Goal: Information Seeking & Learning: Learn about a topic

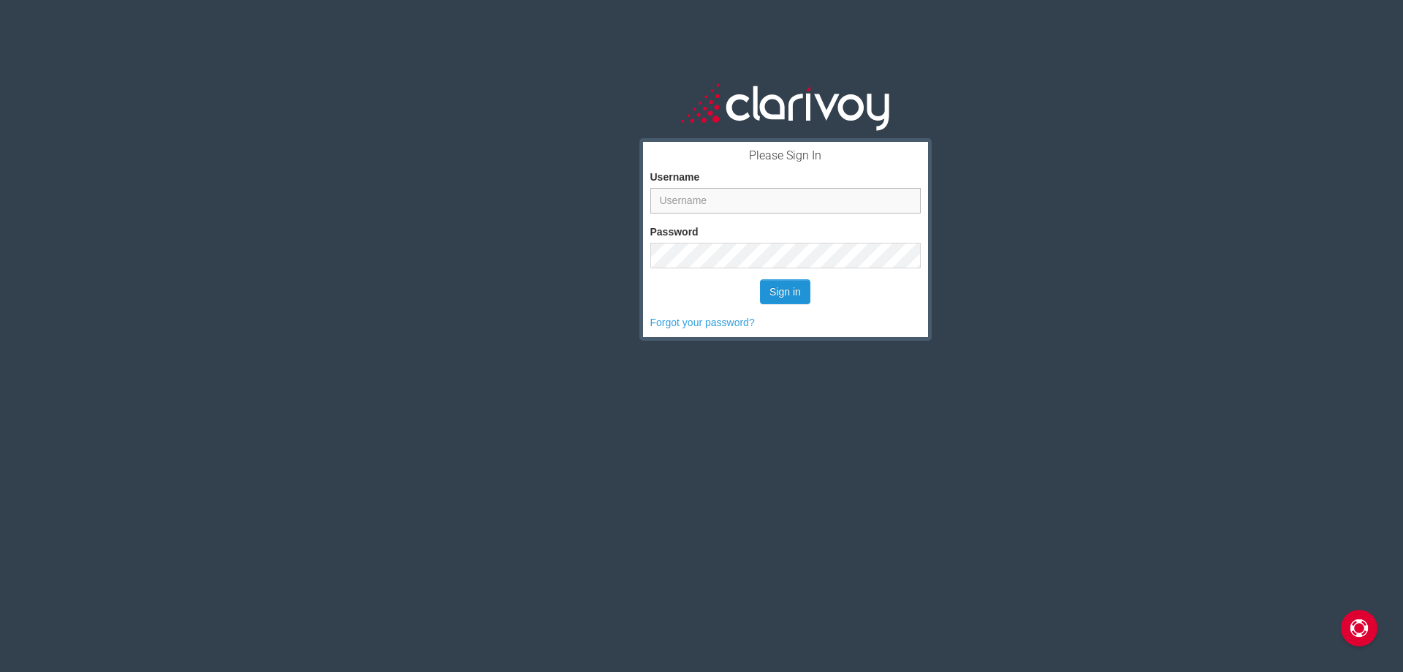
type input "christopher.hearl@sonicautomotive.com"
click at [782, 290] on button "Sign in" at bounding box center [785, 291] width 50 height 25
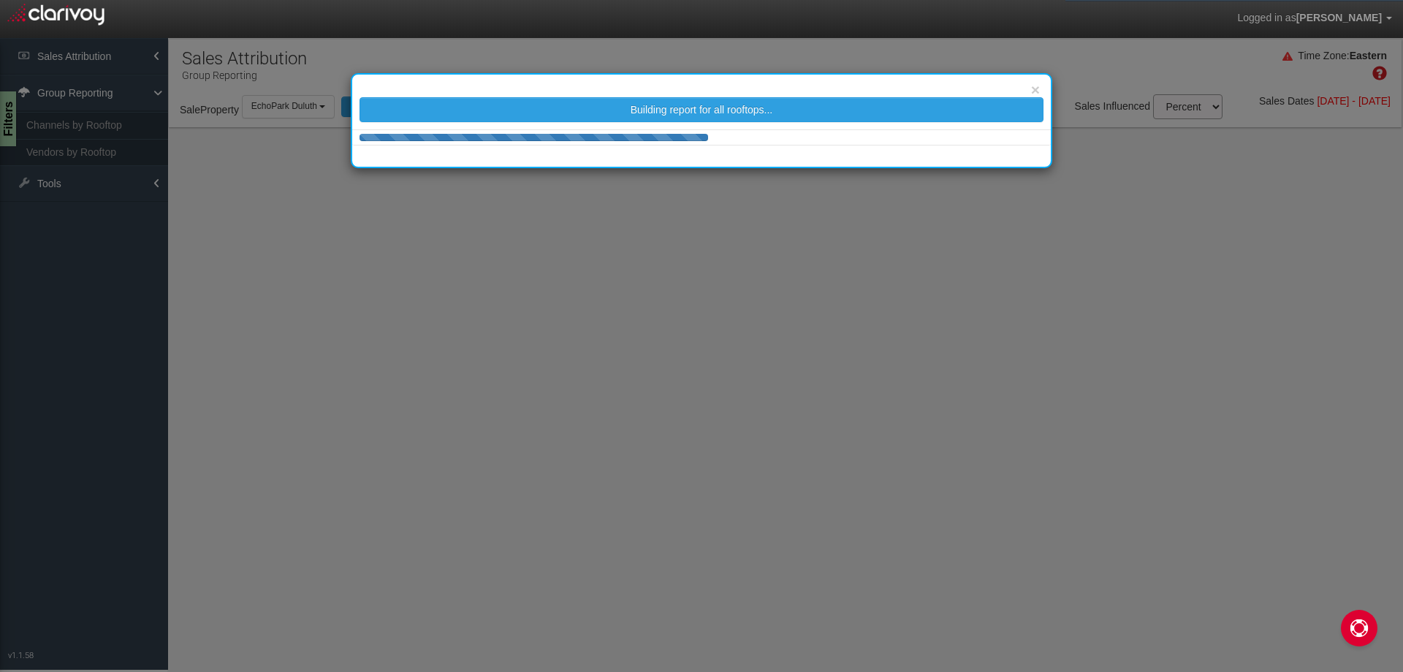
select select "25"
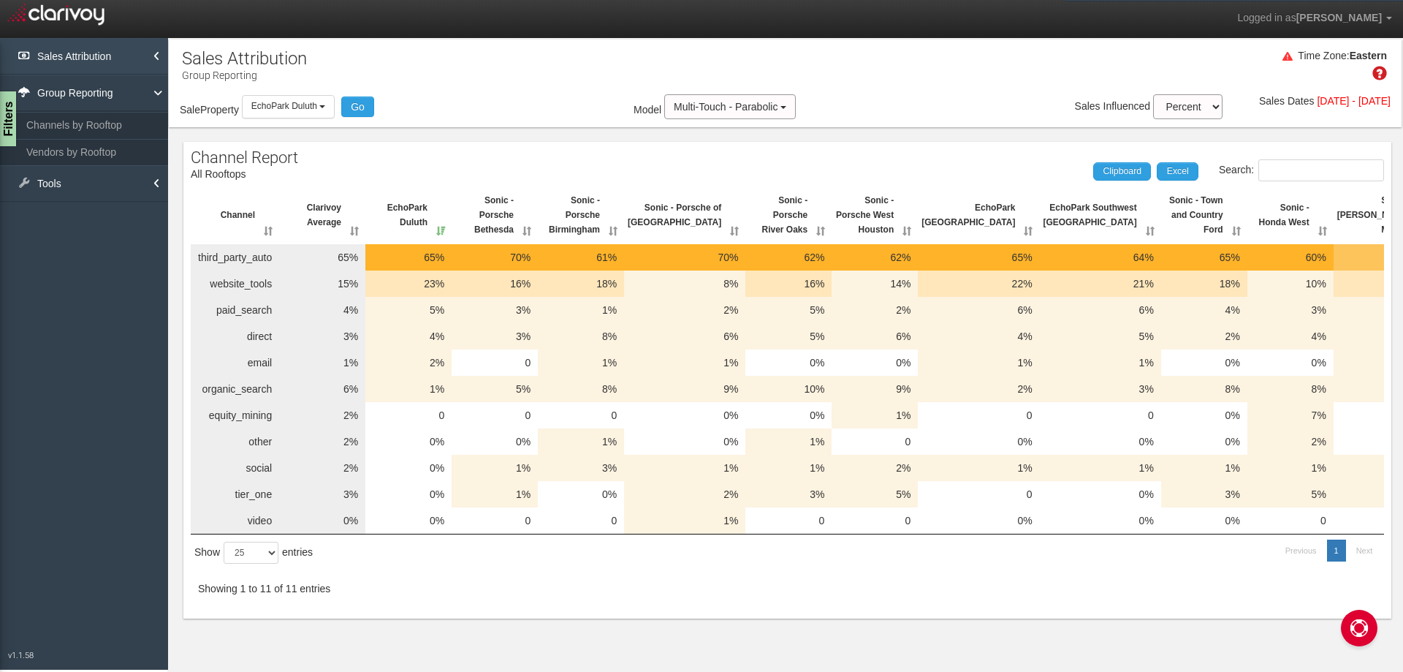
click at [119, 57] on link "Sales Attribution" at bounding box center [84, 56] width 168 height 37
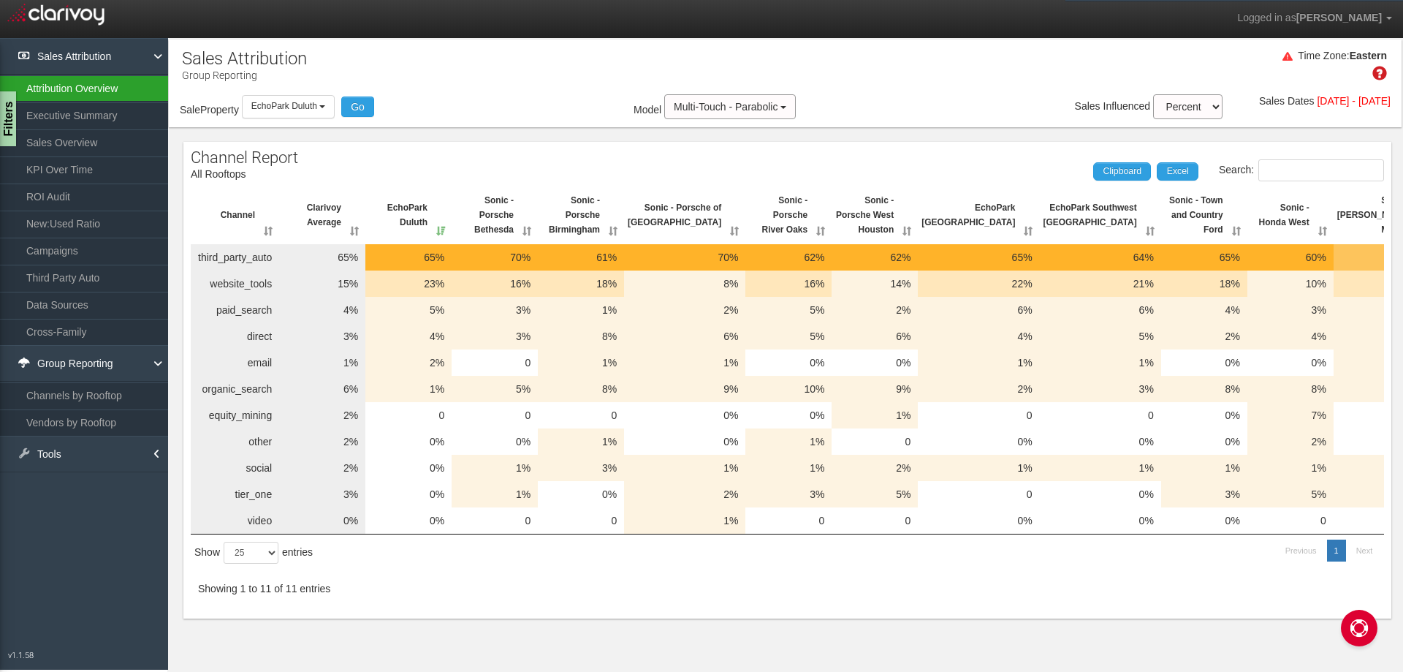
click at [79, 86] on link "Attribution Overview" at bounding box center [84, 88] width 168 height 26
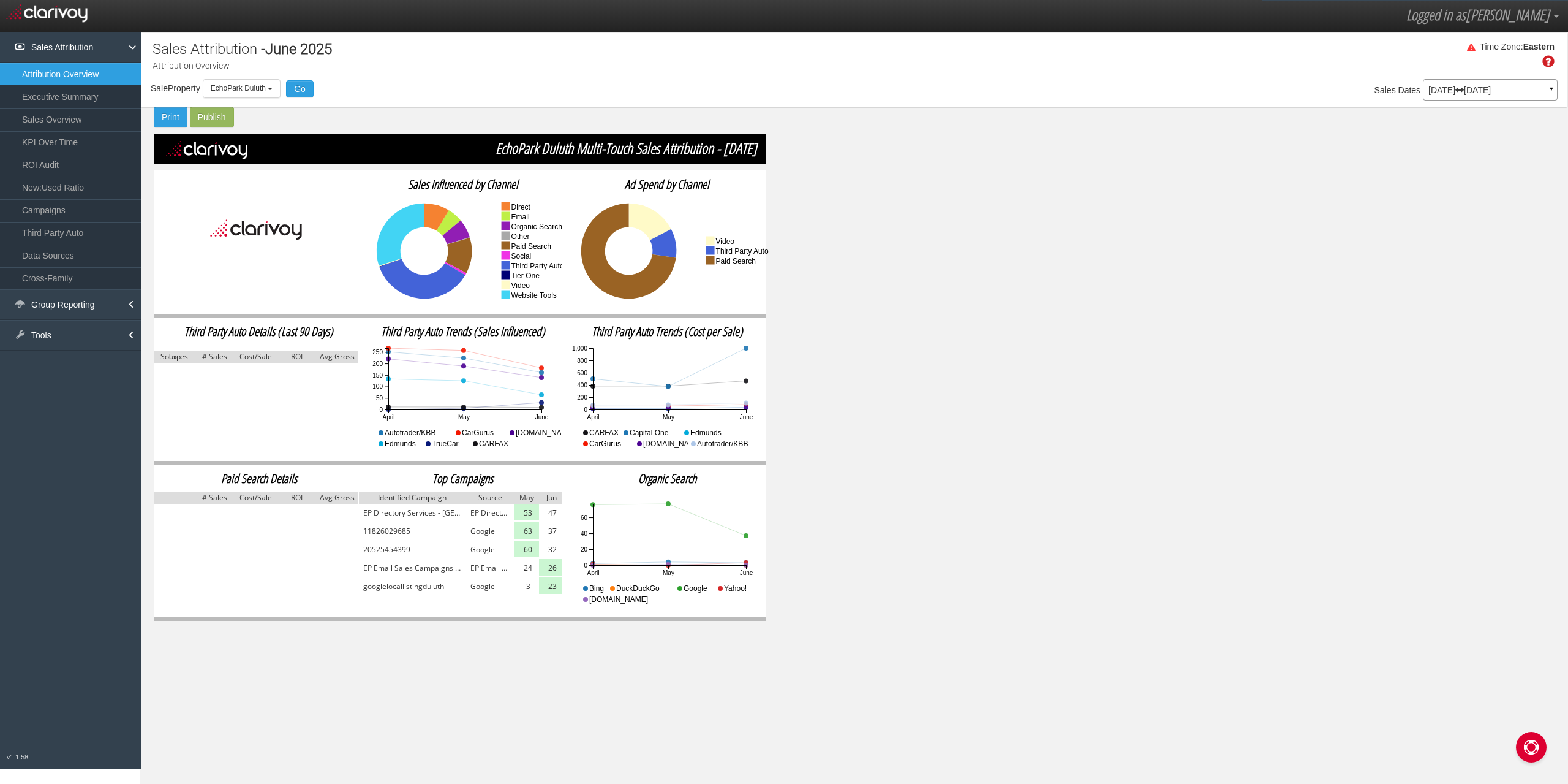
click at [1175, 88] on p "[DATE] [DATE]" at bounding box center [1490, 90] width 124 height 8
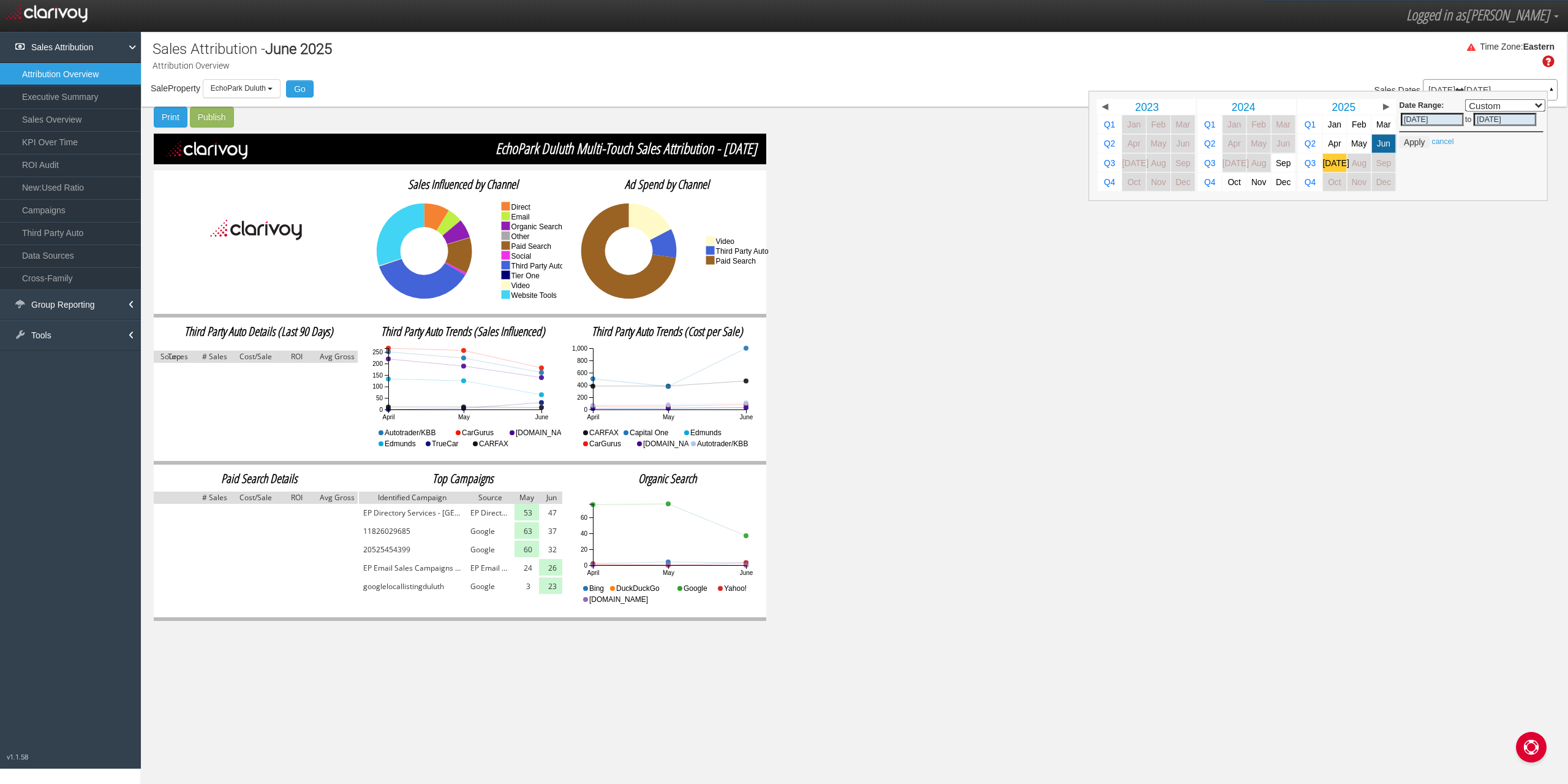
click at [1175, 164] on span "[DATE]" at bounding box center [1335, 163] width 26 height 9
select select ","
type input "[DATE]"
click at [1175, 143] on button "Apply" at bounding box center [1415, 142] width 30 height 13
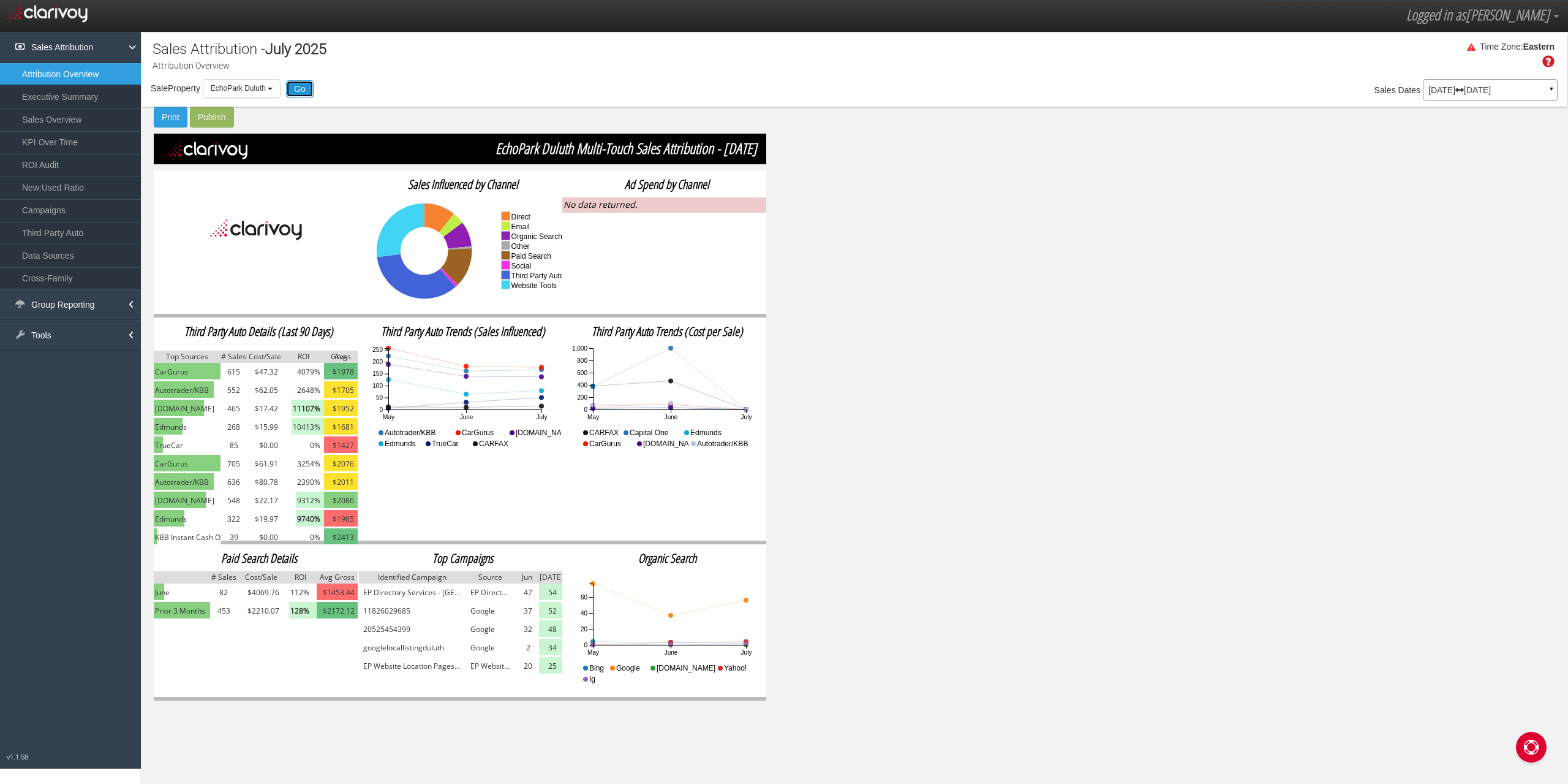
click at [302, 89] on button "Go" at bounding box center [299, 89] width 28 height 17
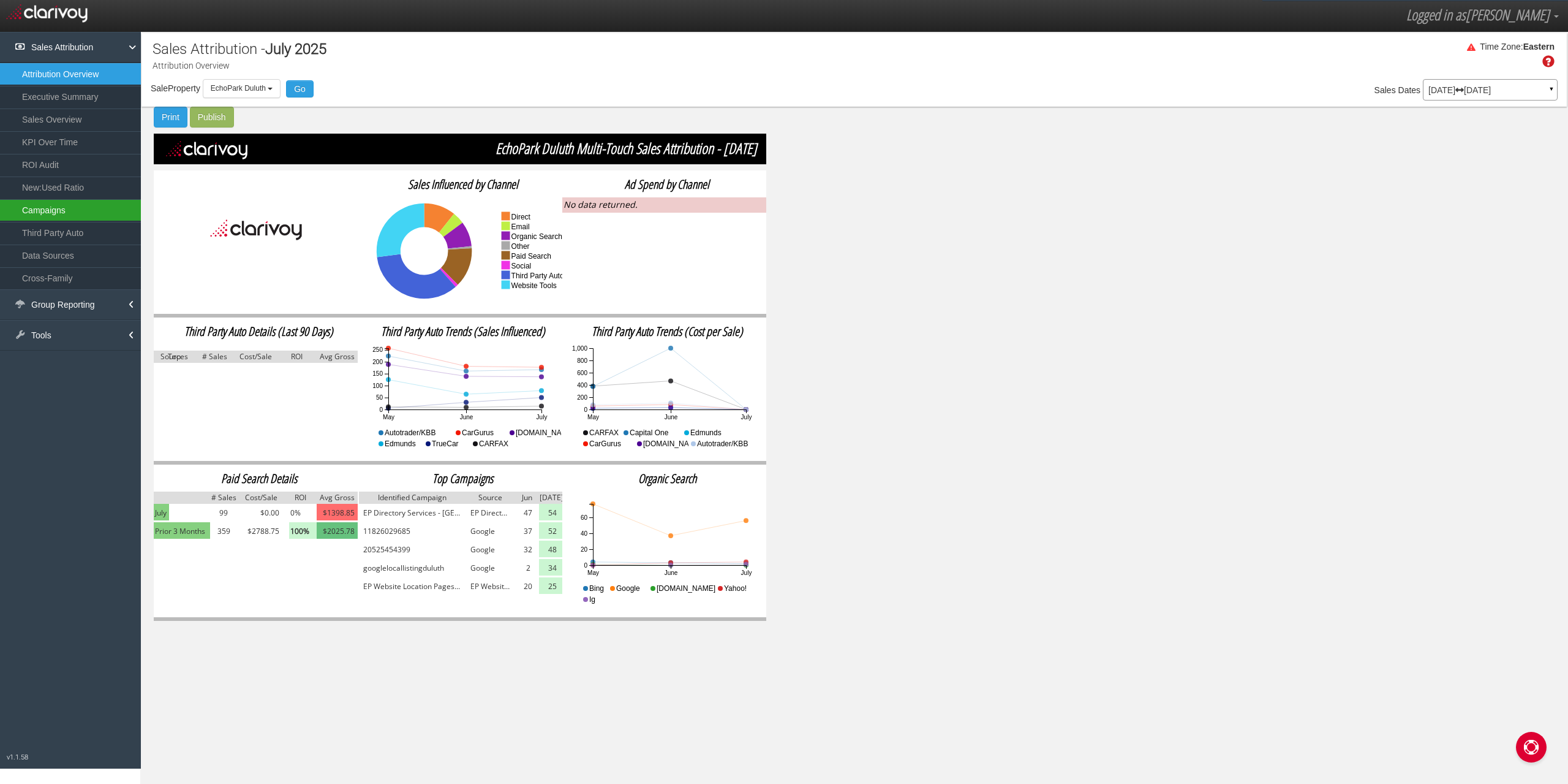
click at [70, 206] on link "Campaigns" at bounding box center [70, 210] width 141 height 22
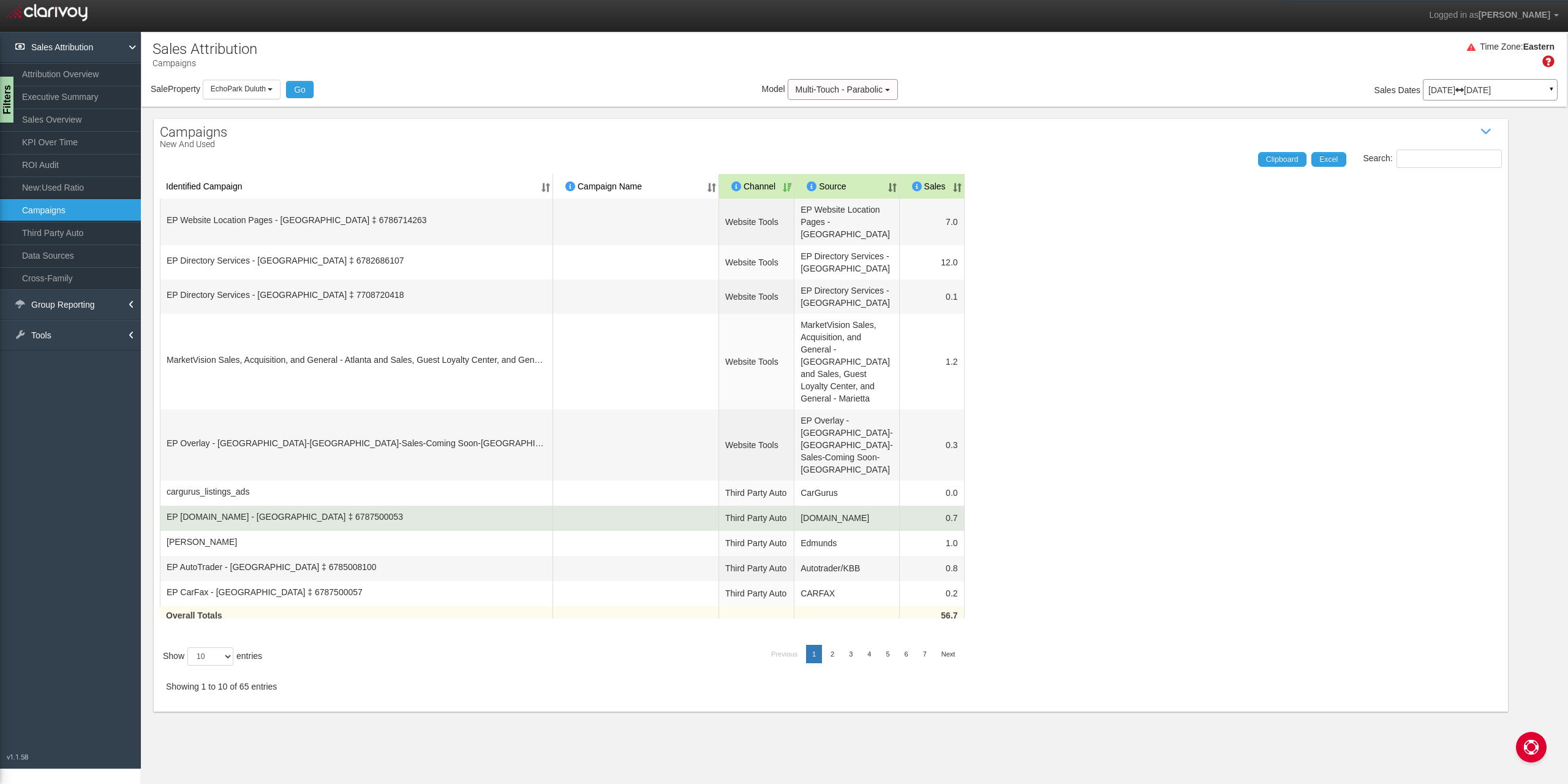
scroll to position [17, 0]
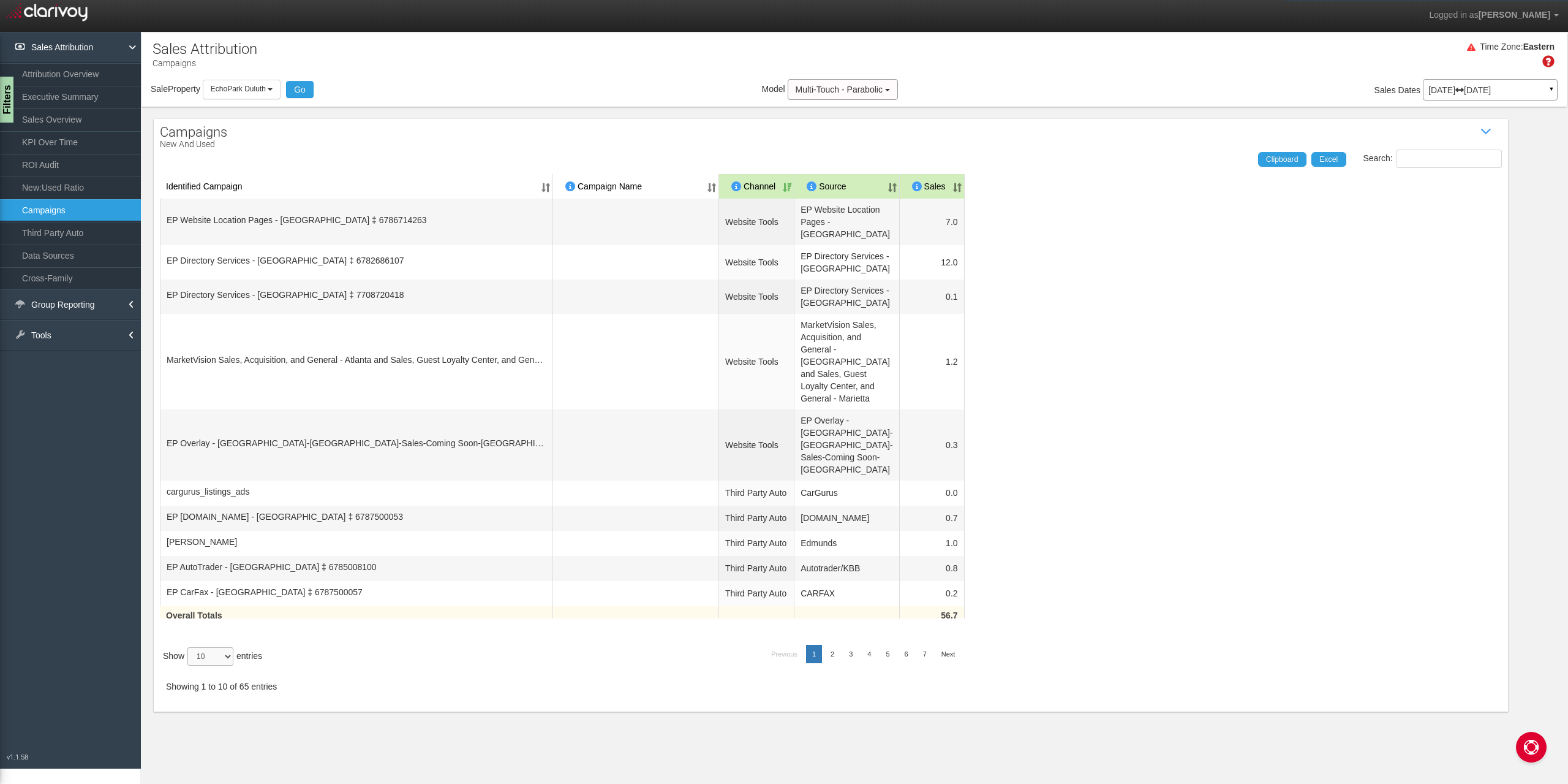
click at [218, 563] on select "10 25 50 100" at bounding box center [210, 657] width 46 height 18
select select "50"
click at [189, 563] on select "10 25 50 100" at bounding box center [210, 657] width 46 height 18
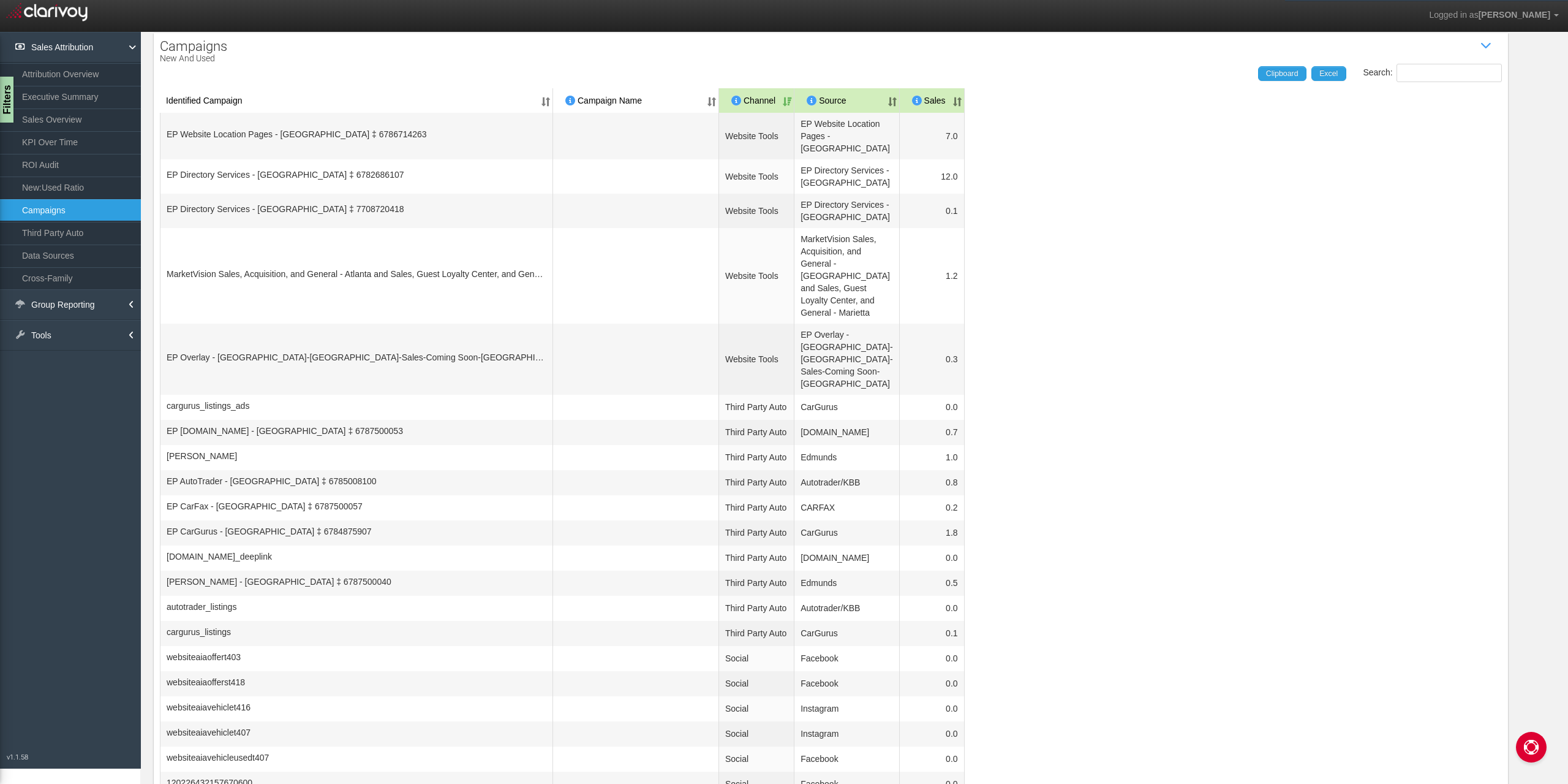
scroll to position [0, 0]
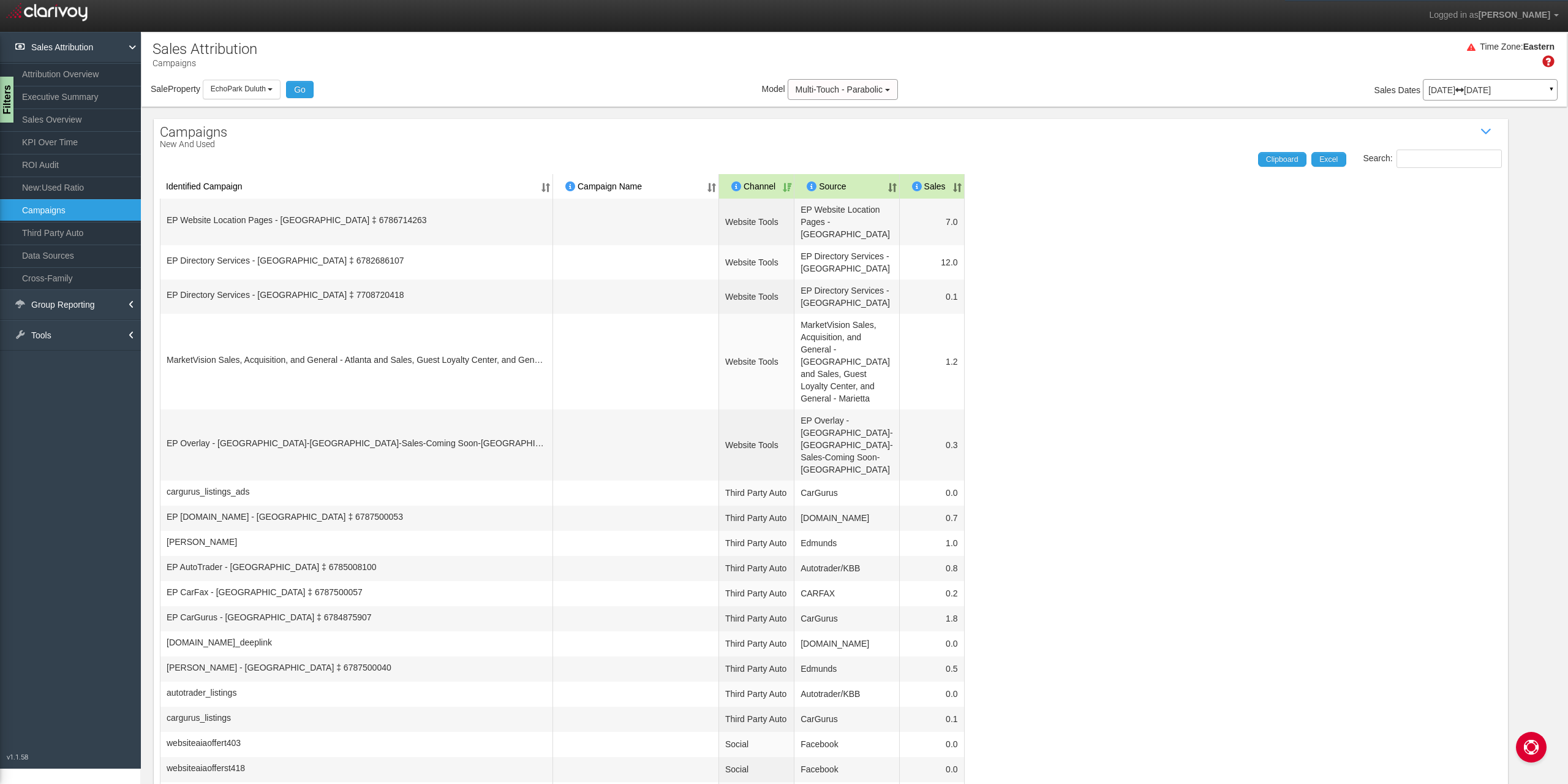
click at [931, 188] on th "Sales" at bounding box center [931, 186] width 65 height 24
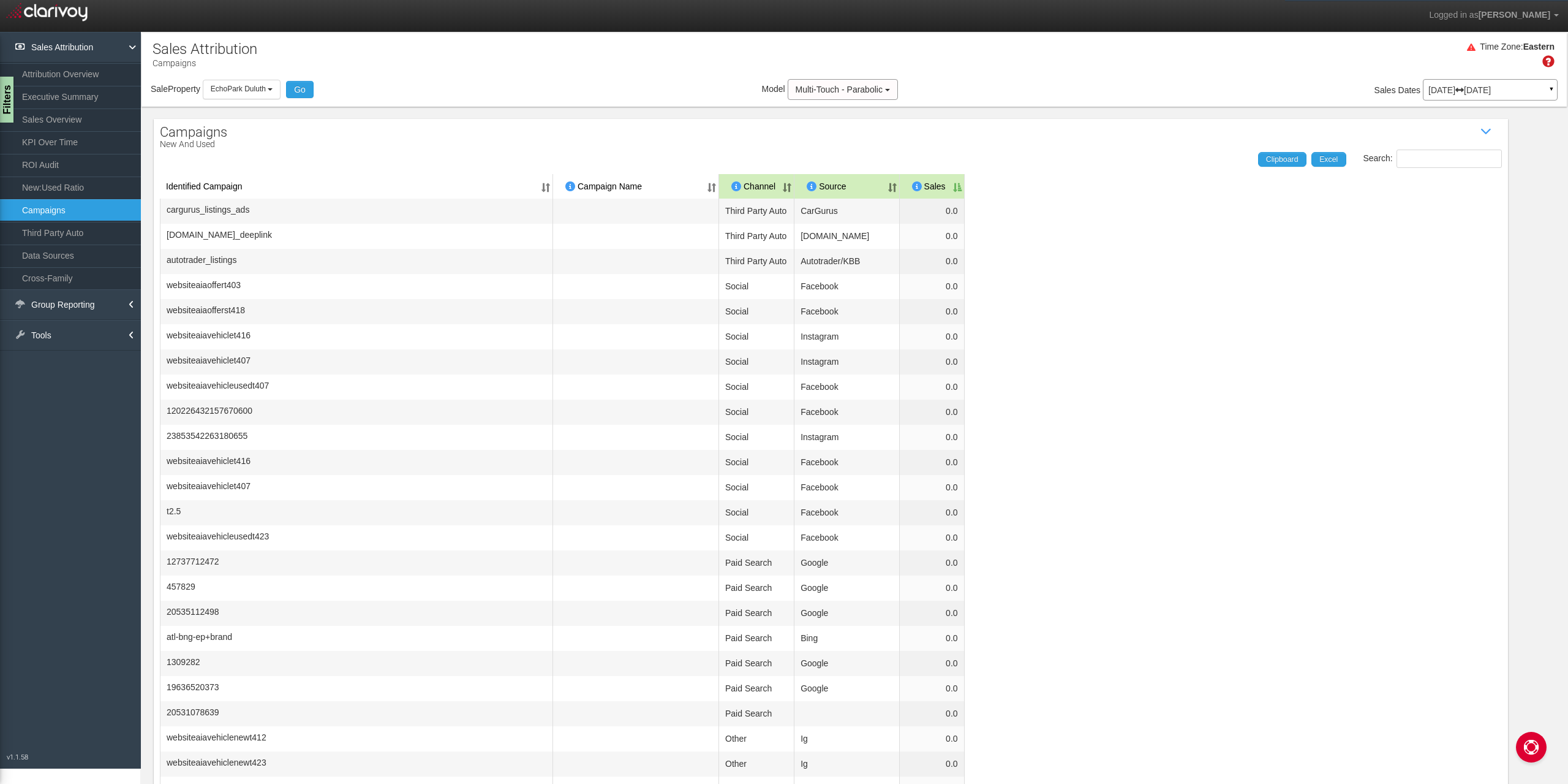
click at [899, 188] on th "Sales" at bounding box center [931, 186] width 65 height 24
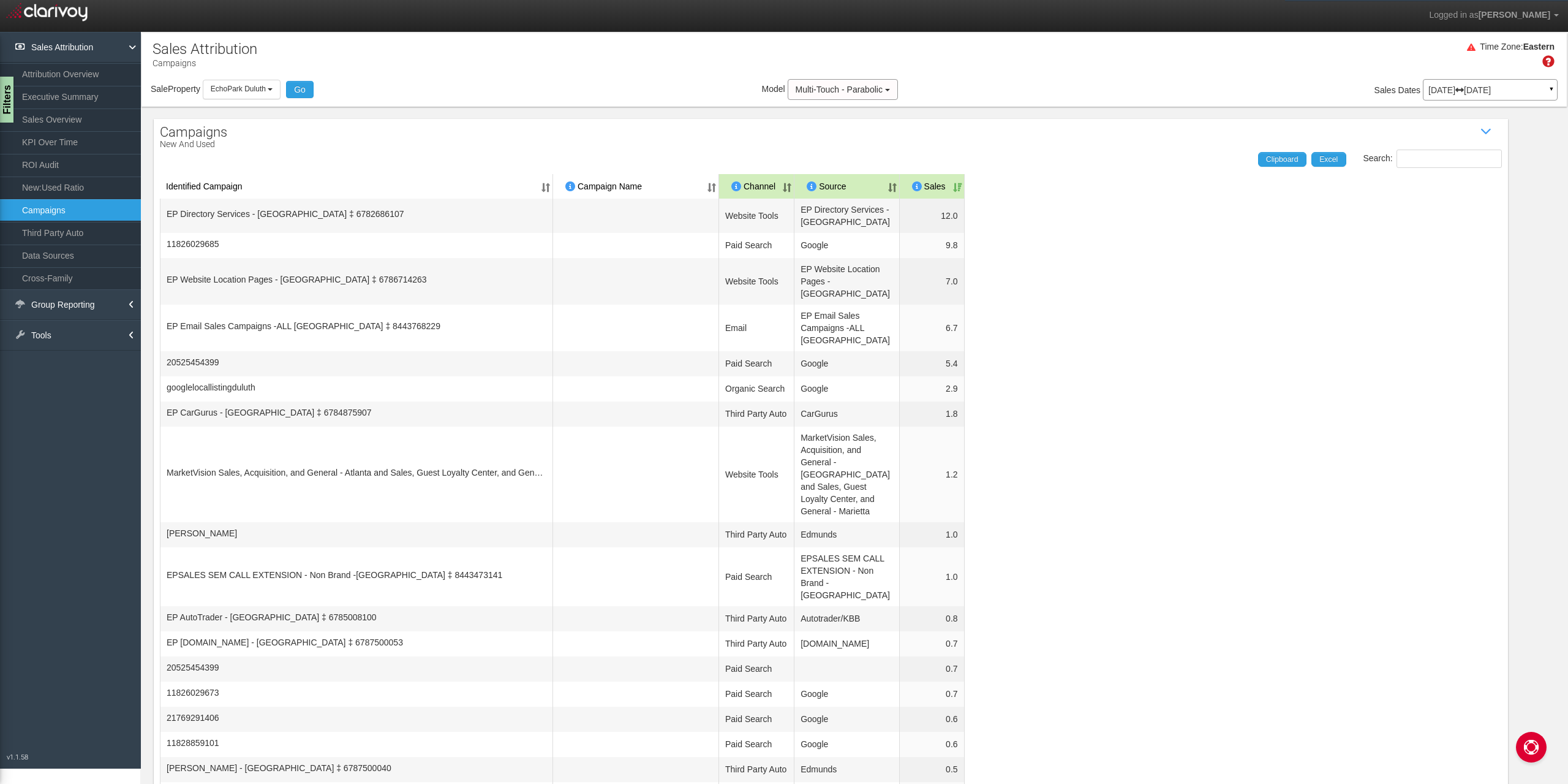
click at [846, 94] on span "Multi-Touch - Parabolic" at bounding box center [839, 90] width 87 height 10
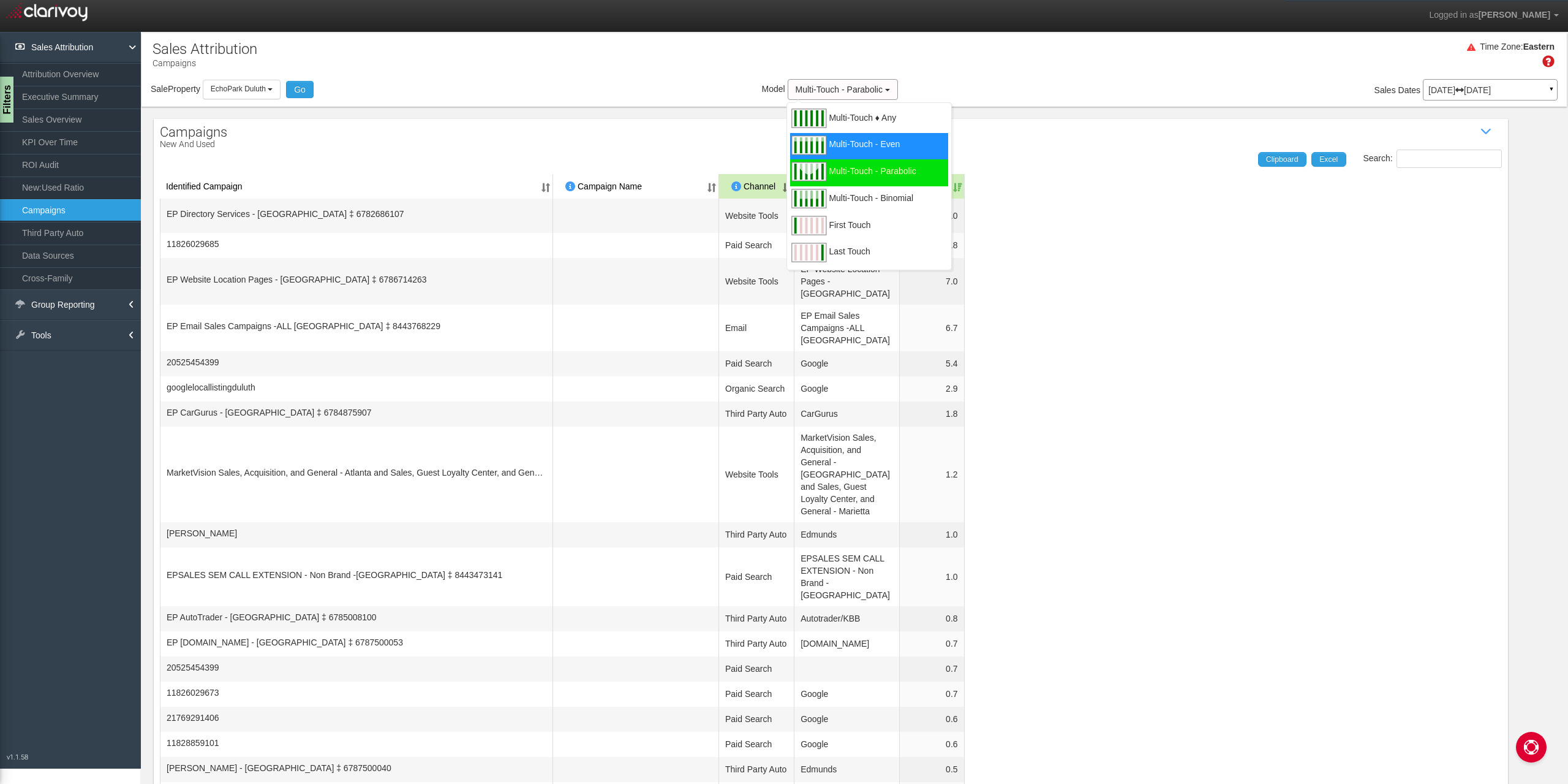
click at [902, 143] on div "Multi-Touch - Even" at bounding box center [869, 147] width 158 height 27
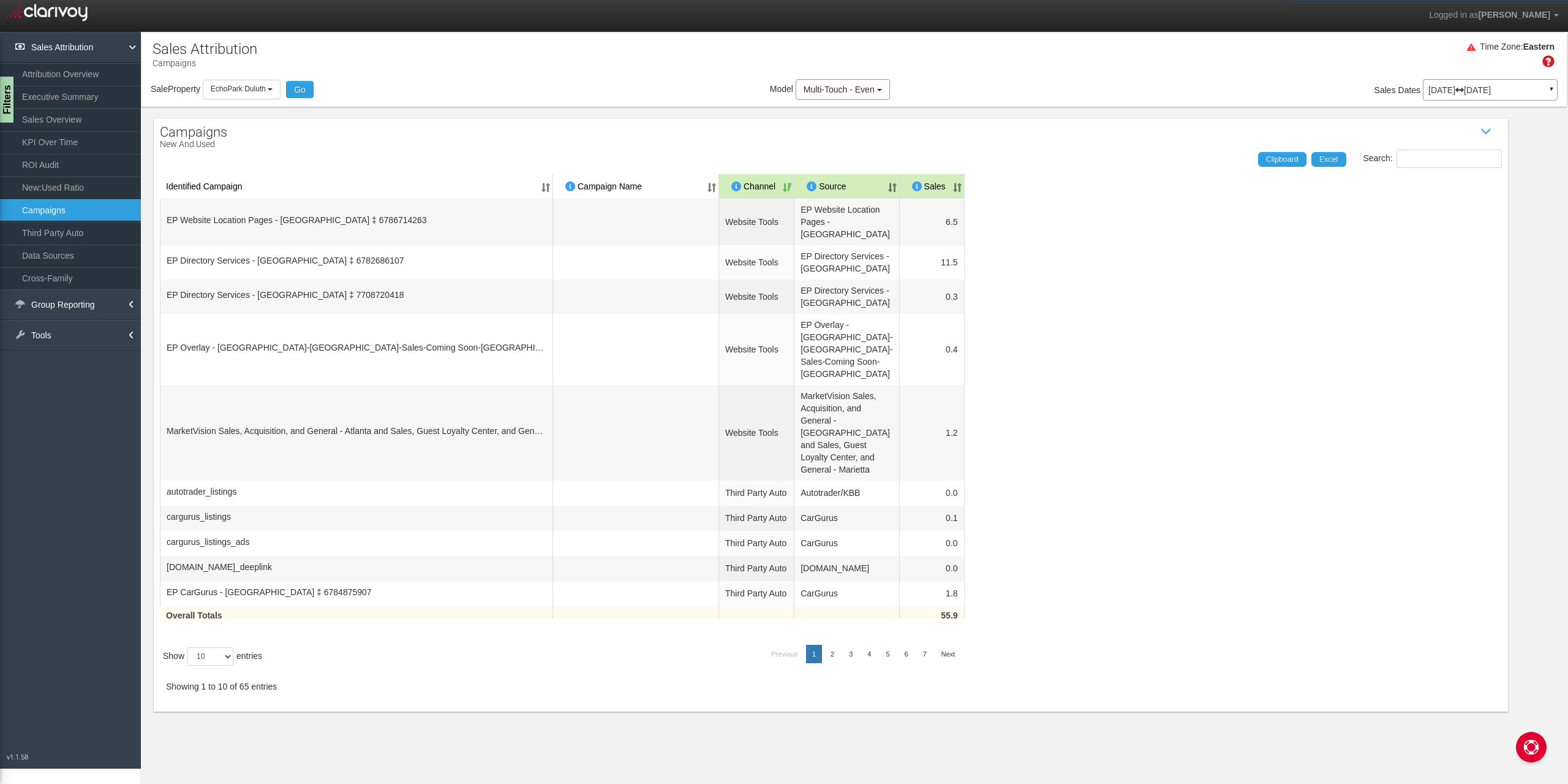
click at [1033, 344] on table "Identified Campaign Campaign Name Dealer/Vendor Channel Source Sales EP Website…" at bounding box center [831, 405] width 1342 height 461
click at [3, 100] on div "Filters" at bounding box center [8, 100] width 15 height 49
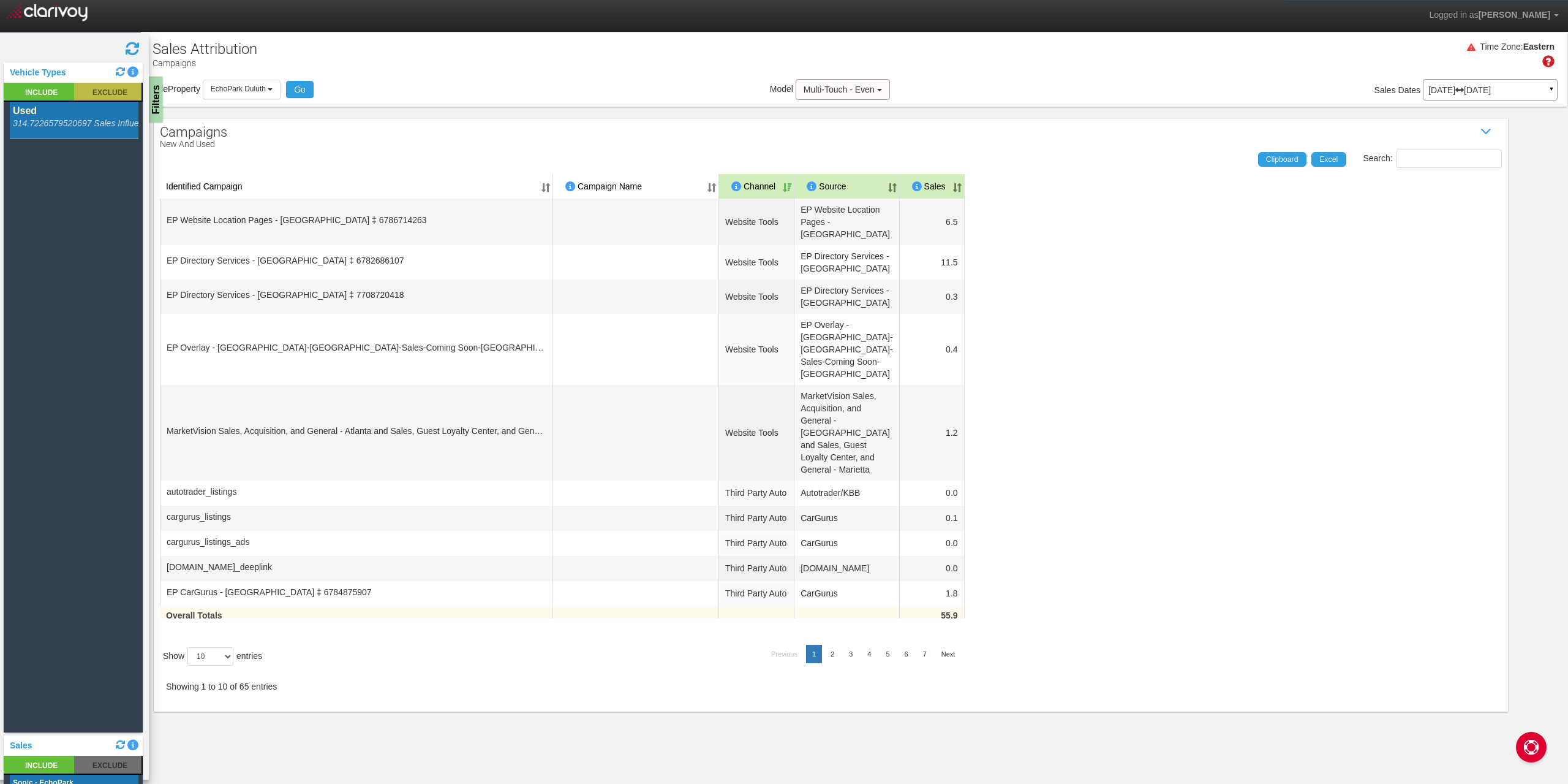
click at [106, 90] on rect at bounding box center [107, 91] width 67 height 18
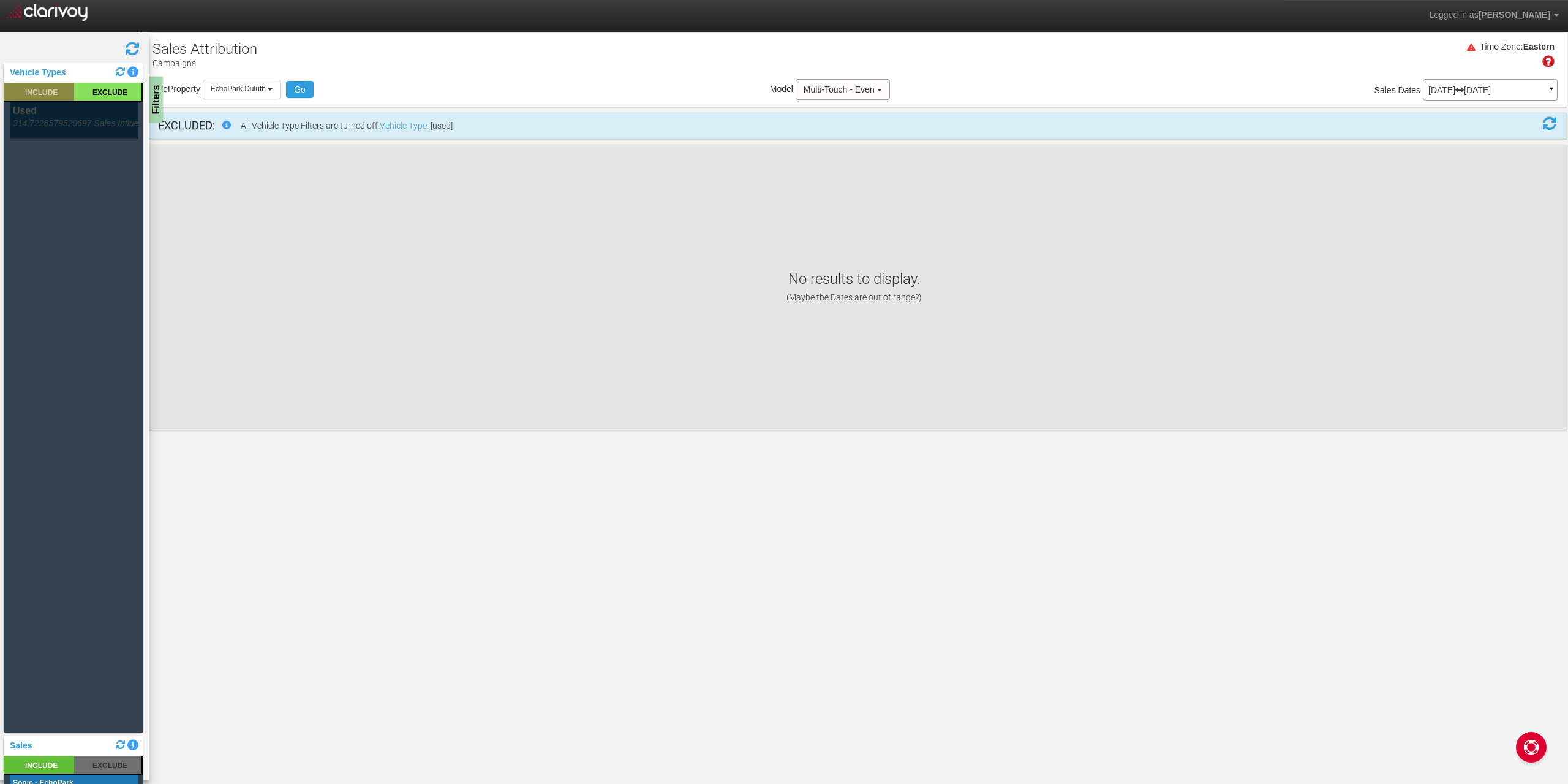
click at [39, 96] on rect at bounding box center [39, 91] width 70 height 18
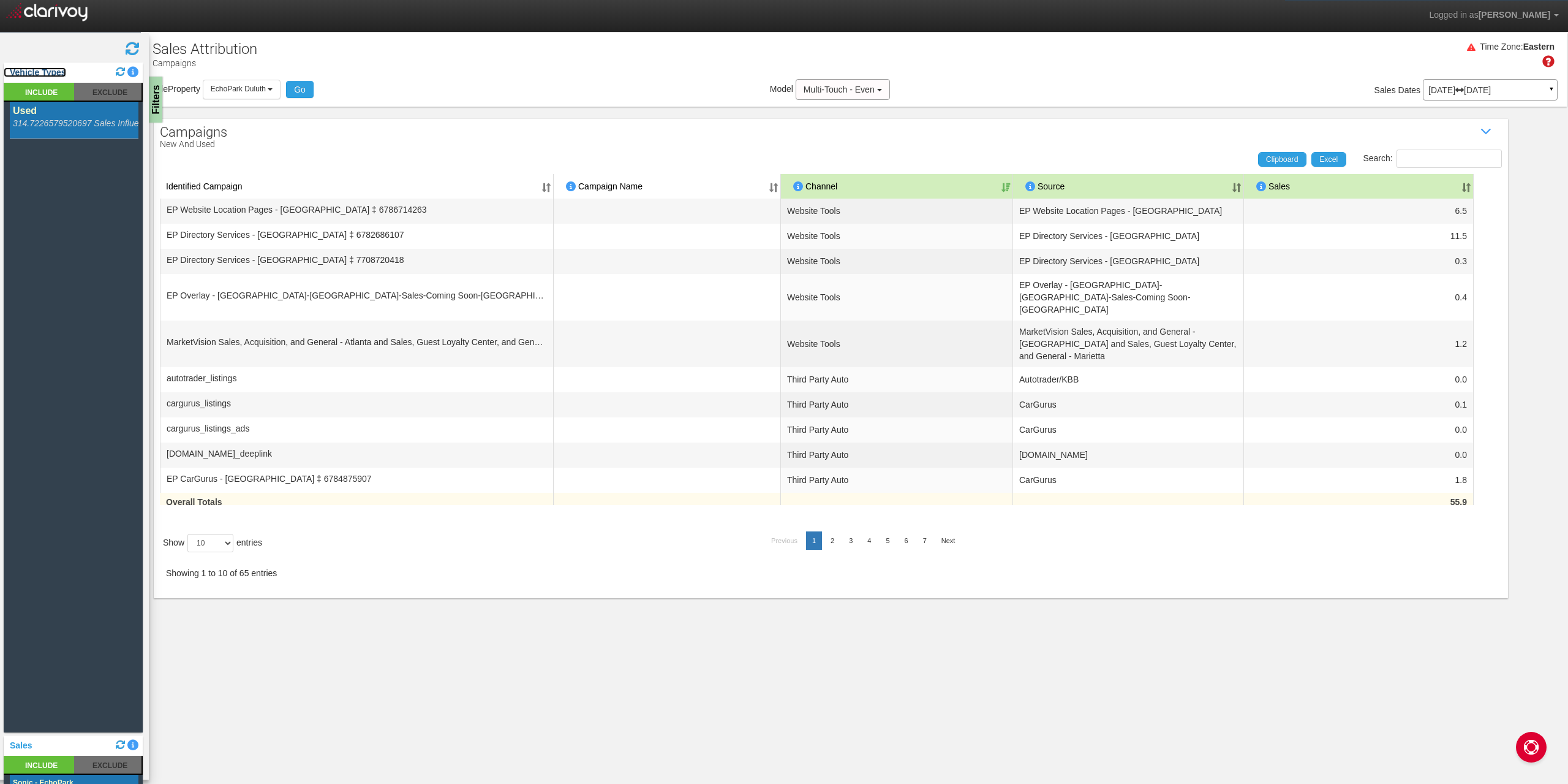
click at [39, 70] on link "Vehicle Types" at bounding box center [34, 72] width 63 height 10
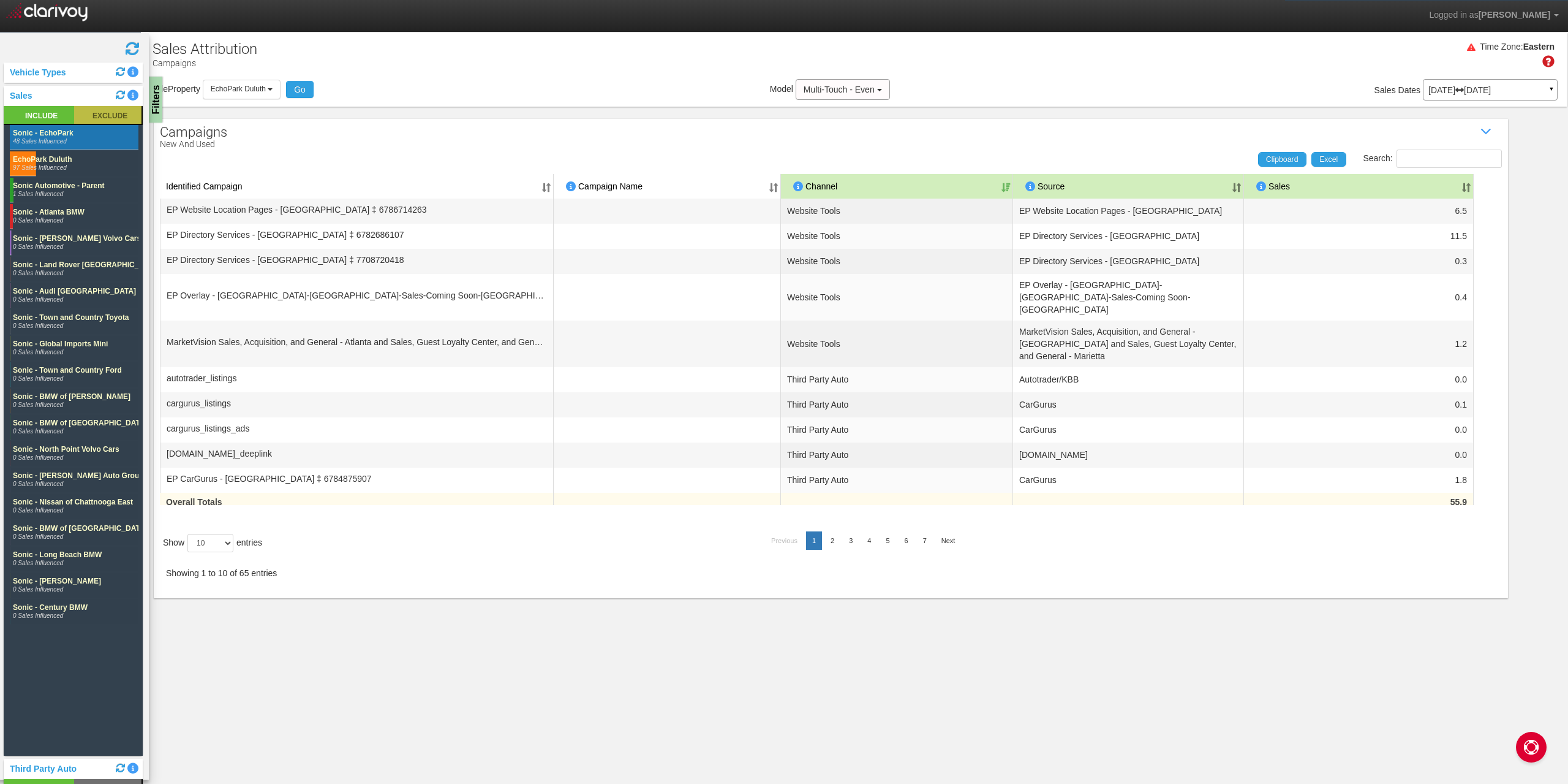
click at [111, 117] on rect at bounding box center [107, 114] width 67 height 18
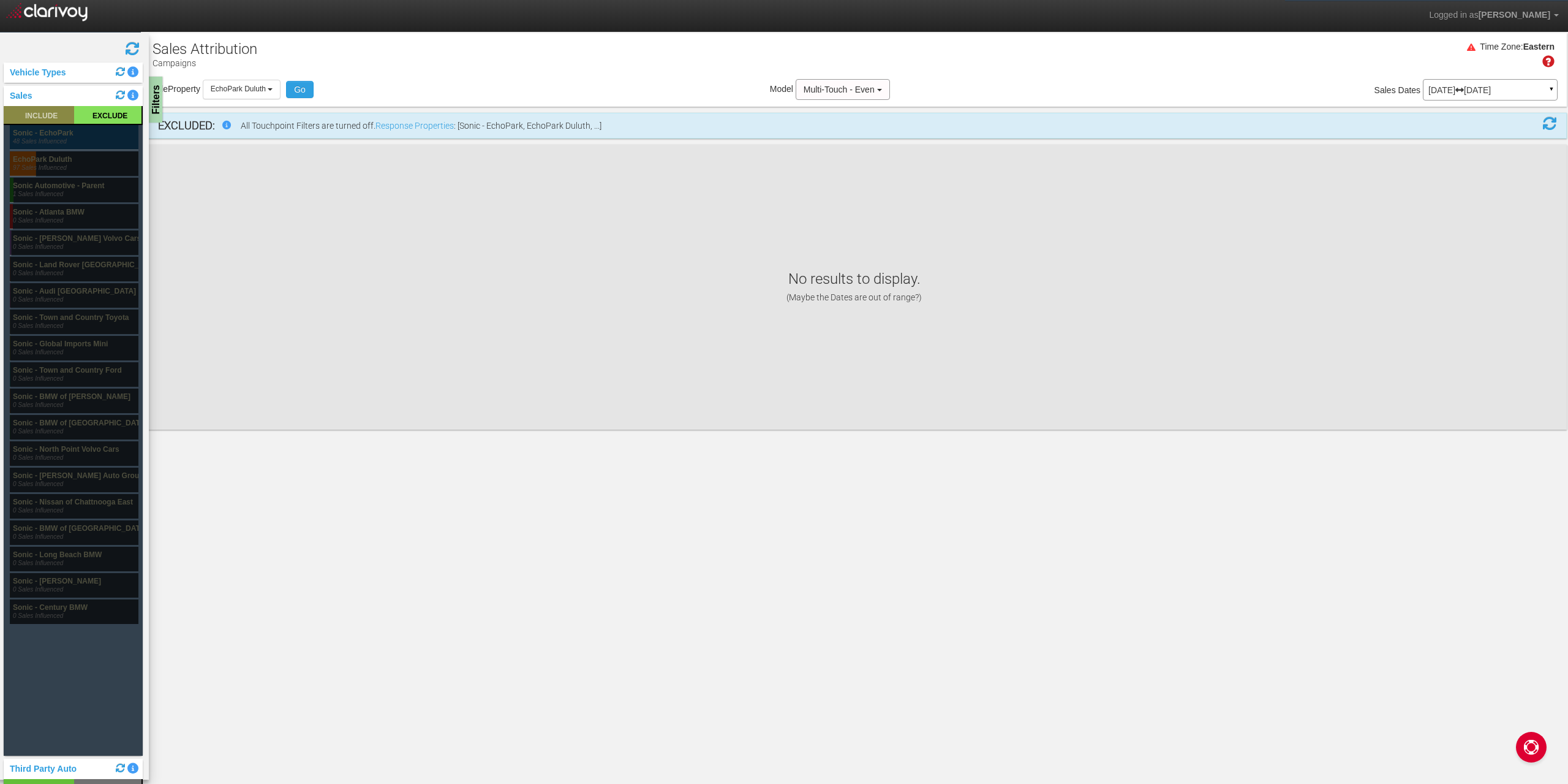
click at [41, 117] on rect at bounding box center [39, 114] width 70 height 18
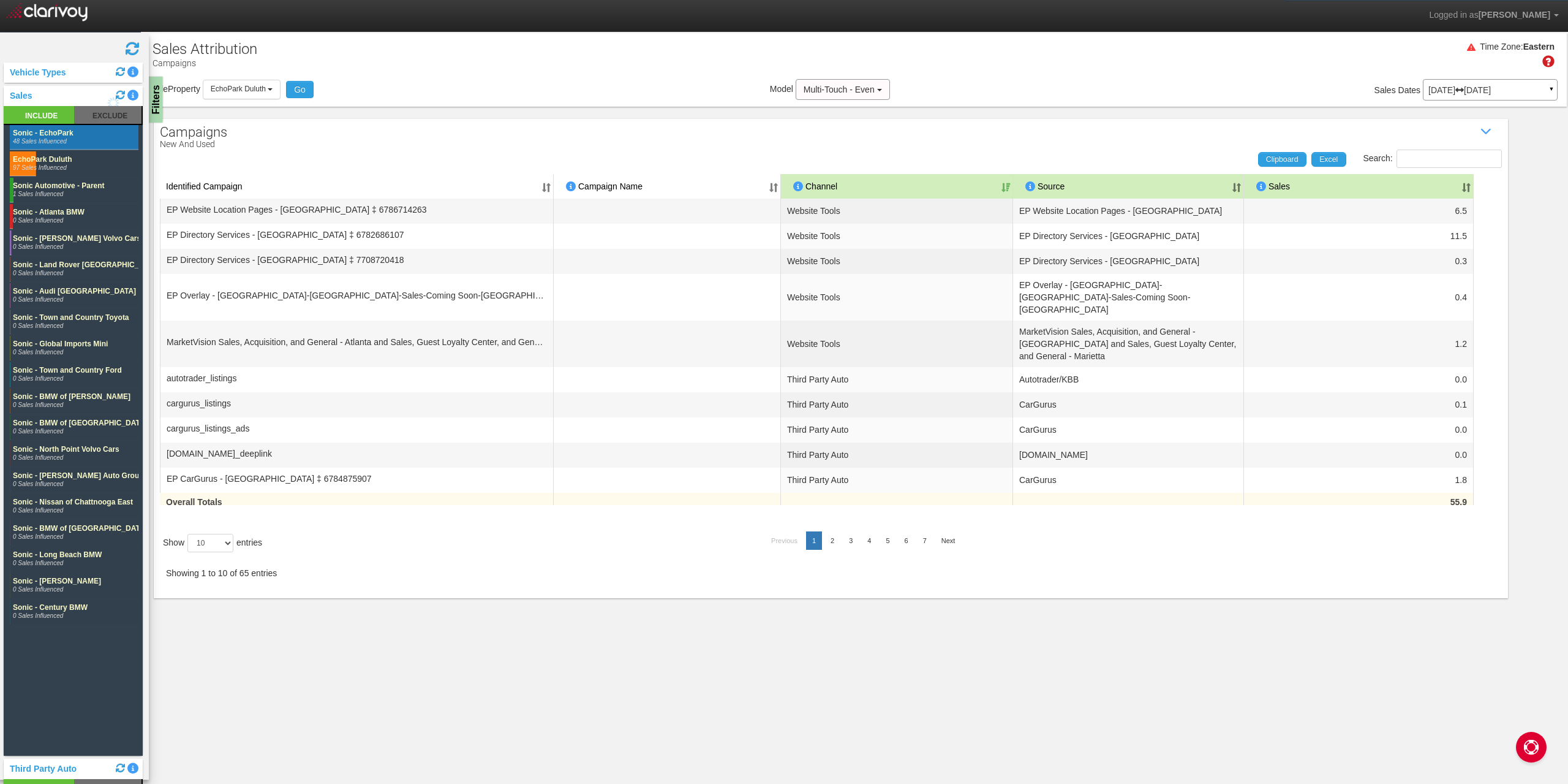
click at [51, 95] on div "Sales" at bounding box center [73, 96] width 139 height 20
click at [20, 99] on link "Sales" at bounding box center [18, 96] width 28 height 10
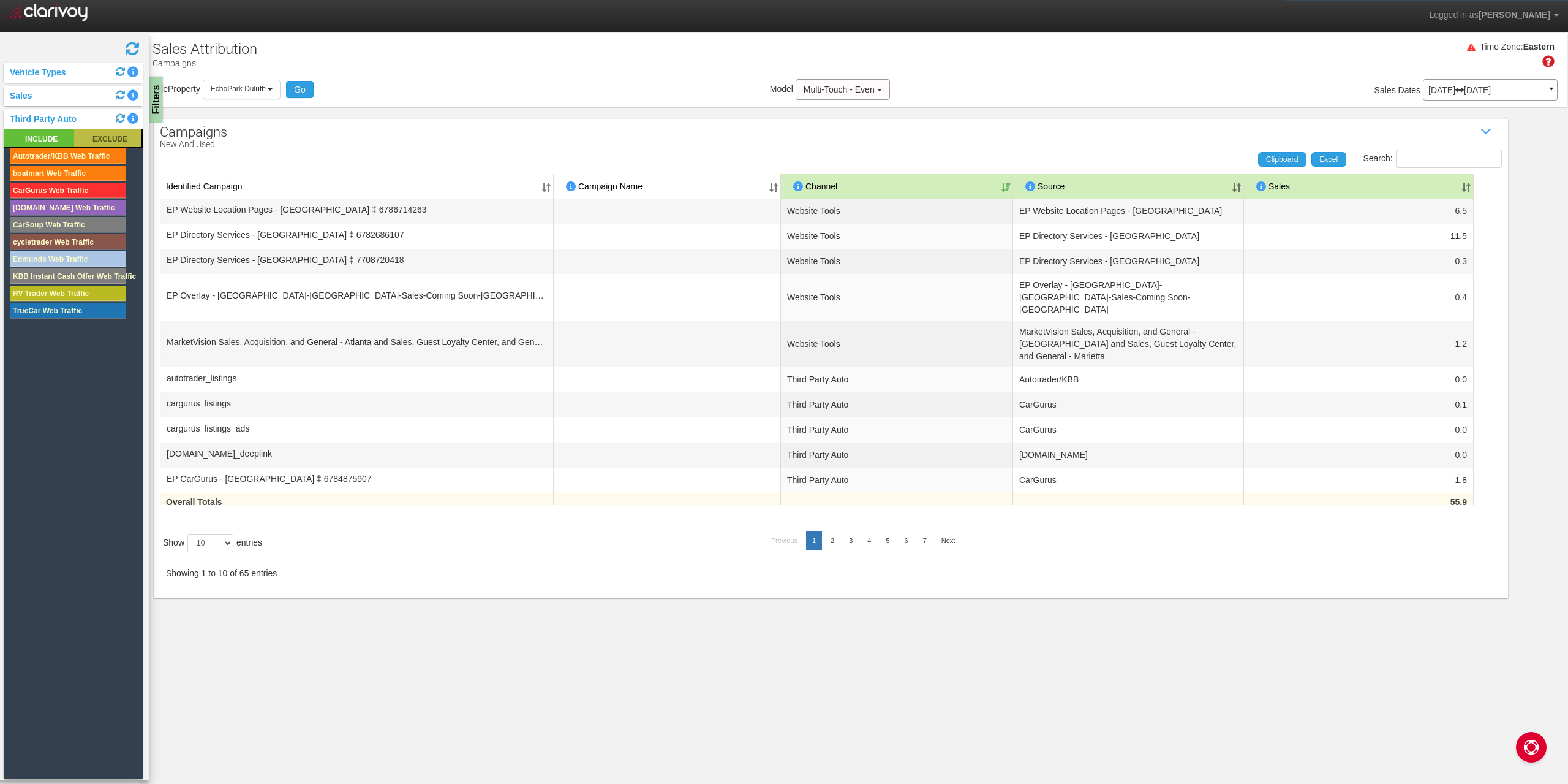
click at [106, 138] on rect at bounding box center [107, 138] width 67 height 18
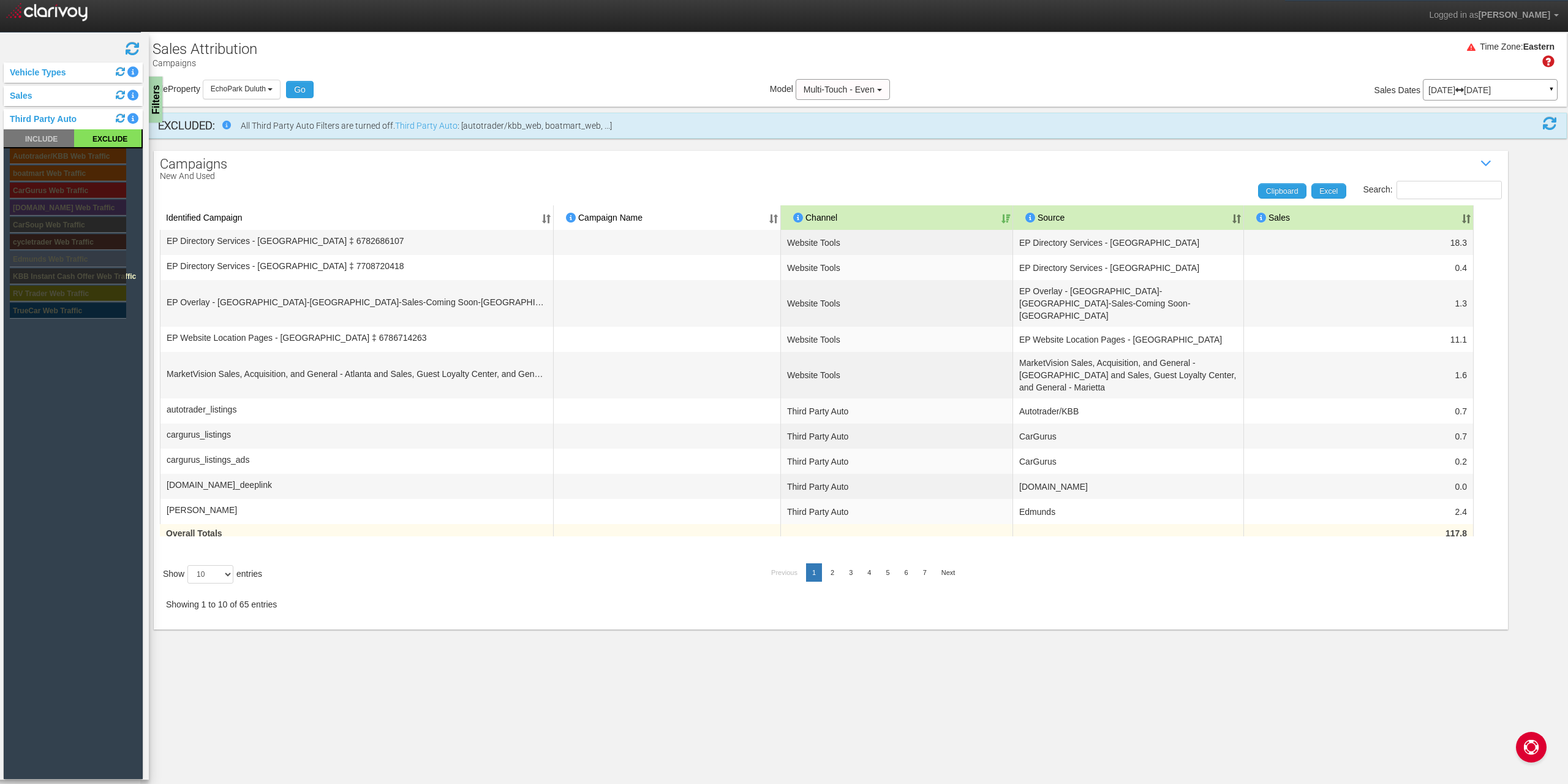
click at [1175, 220] on th "Sales" at bounding box center [1358, 217] width 230 height 24
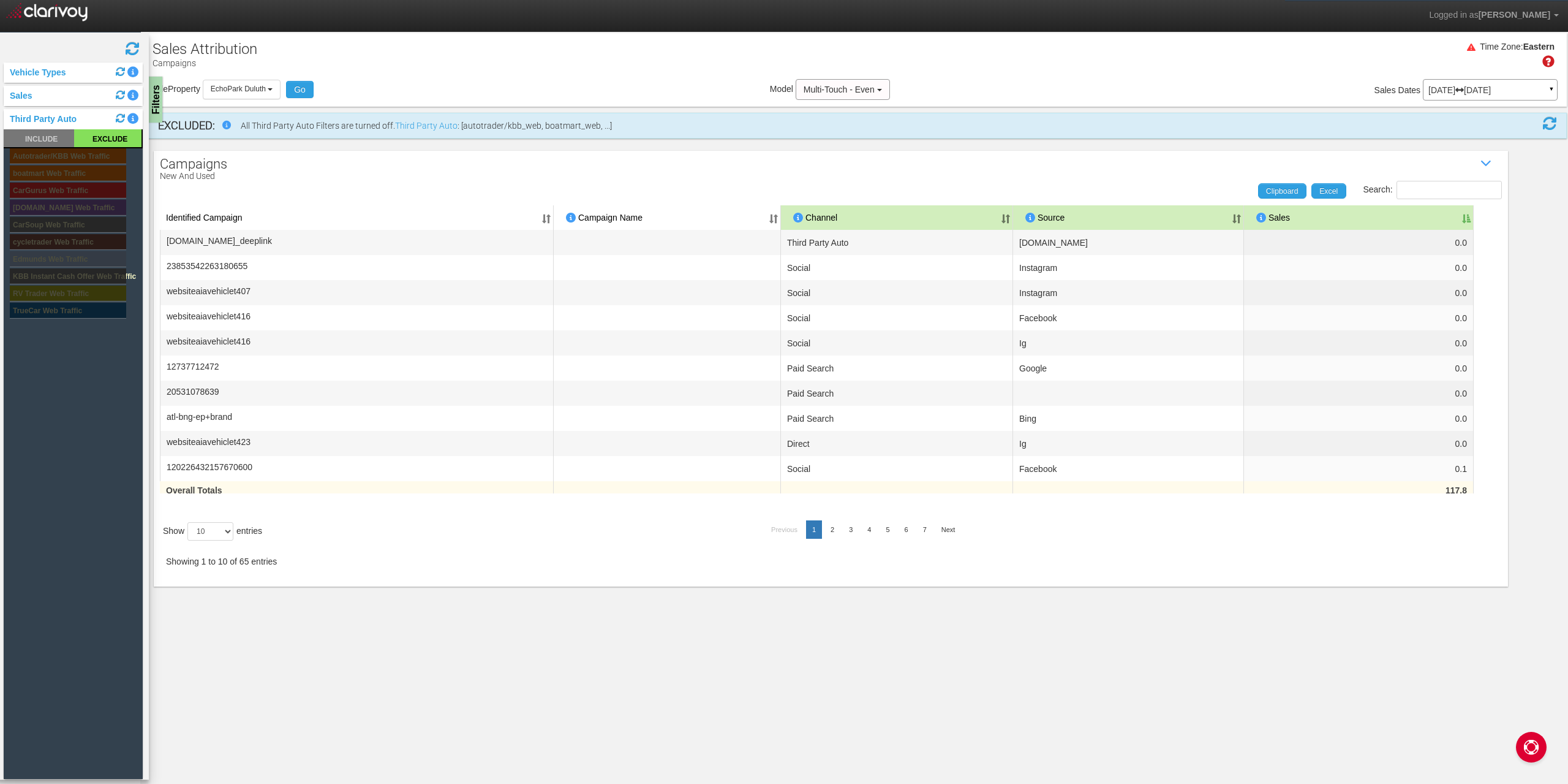
click at [1175, 215] on th "Sales" at bounding box center [1358, 217] width 230 height 24
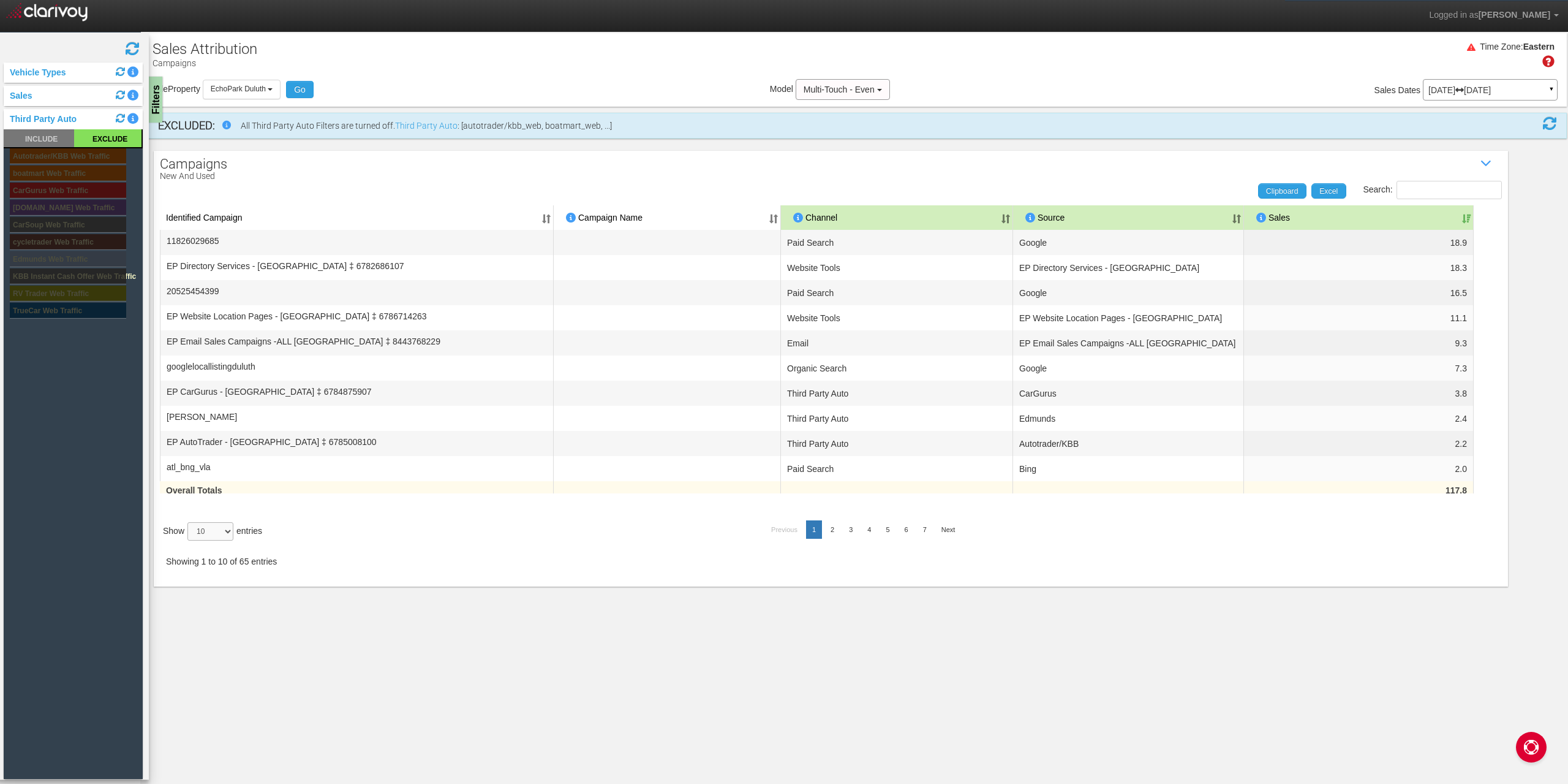
drag, startPoint x: 230, startPoint y: 532, endPoint x: 230, endPoint y: 538, distance: 6.0
click at [230, 532] on select "10 25 50 100" at bounding box center [210, 532] width 46 height 18
select select "50"
click at [189, 541] on select "10 25 50 100" at bounding box center [210, 532] width 46 height 18
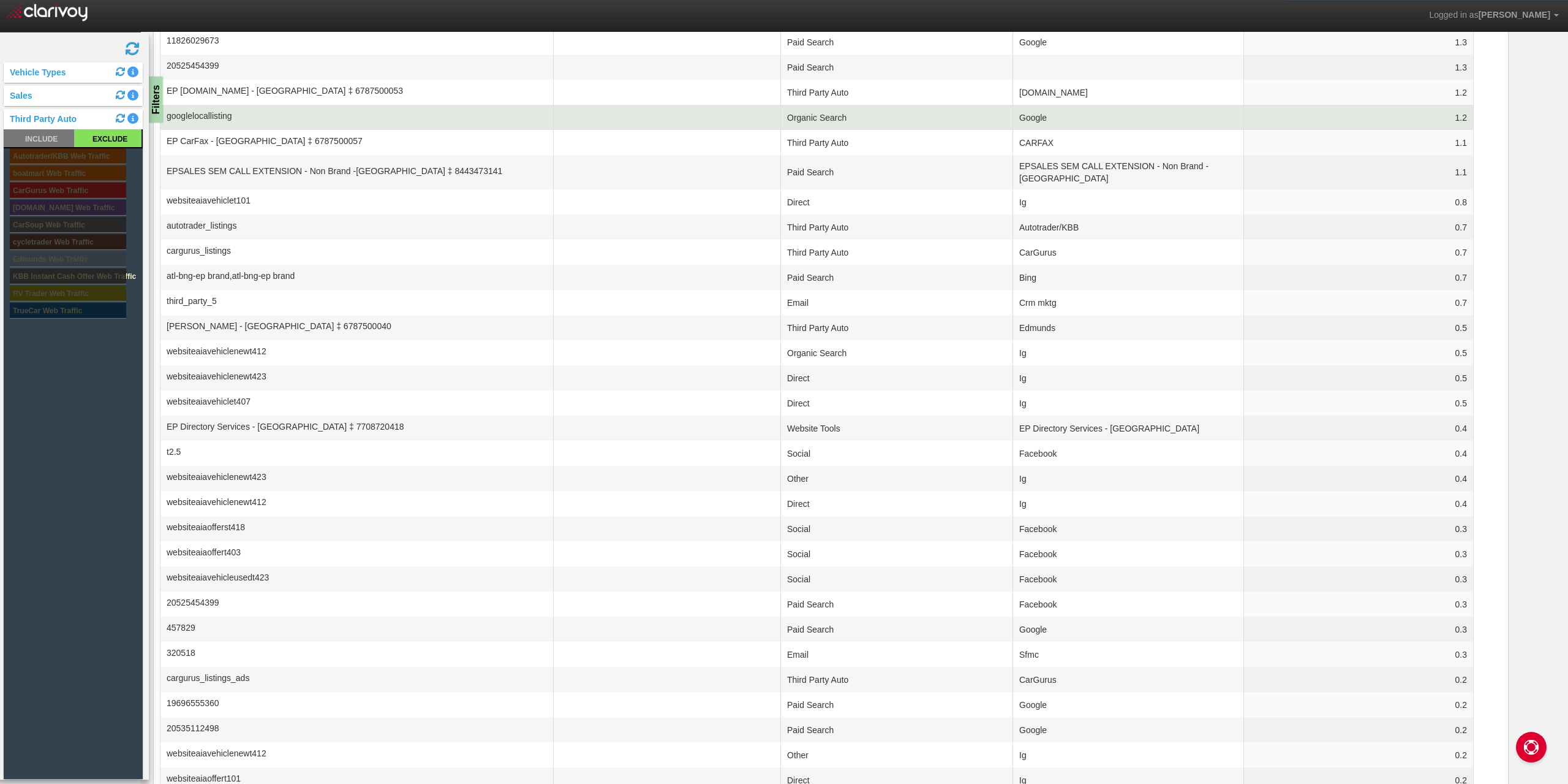
scroll to position [596, 0]
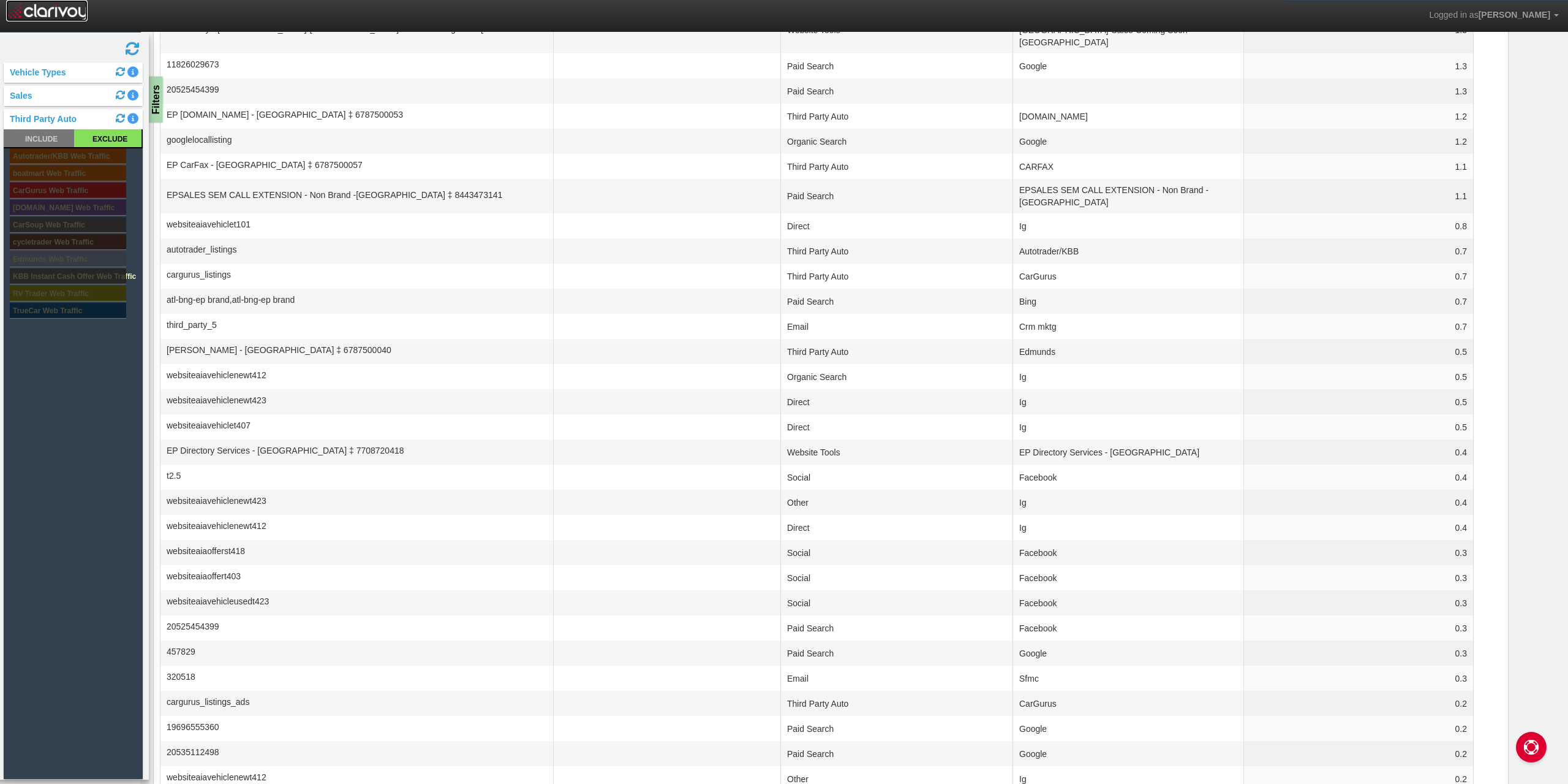
click at [64, 10] on img at bounding box center [46, 11] width 81 height 22
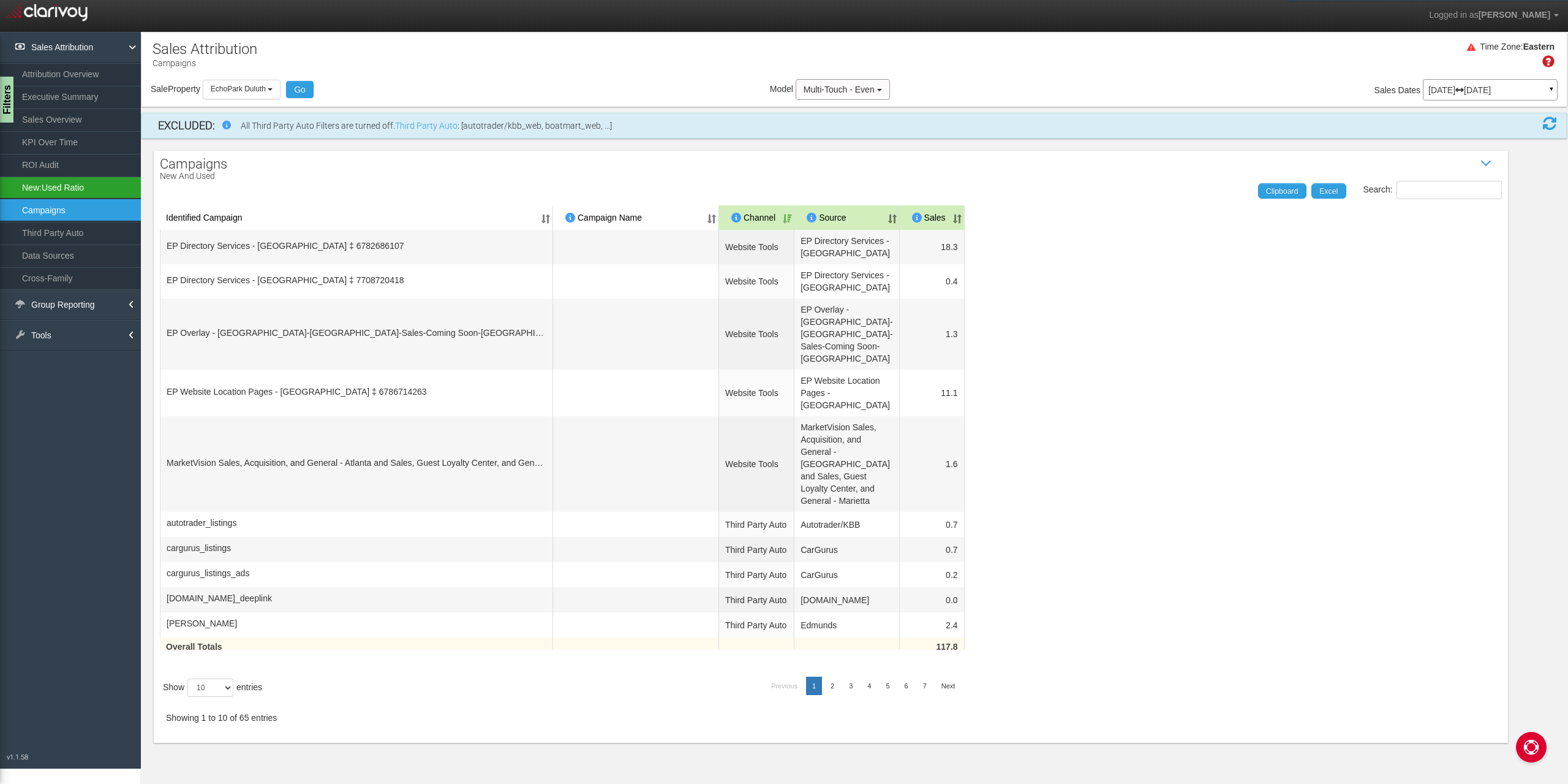
click at [74, 188] on link "New:Used Ratio" at bounding box center [70, 187] width 141 height 22
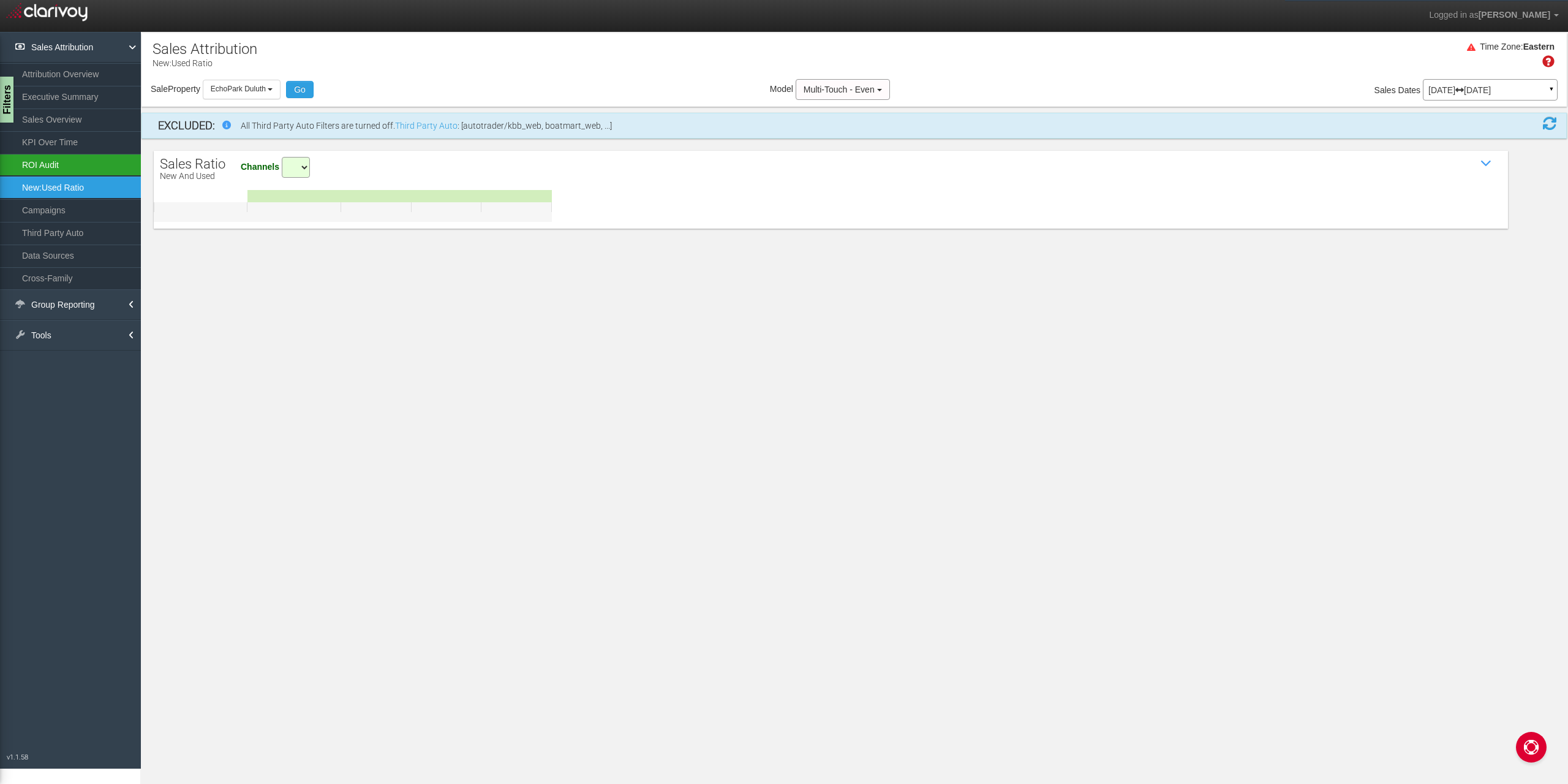
select select "all"
click at [70, 165] on link "ROI Audit" at bounding box center [70, 164] width 141 height 22
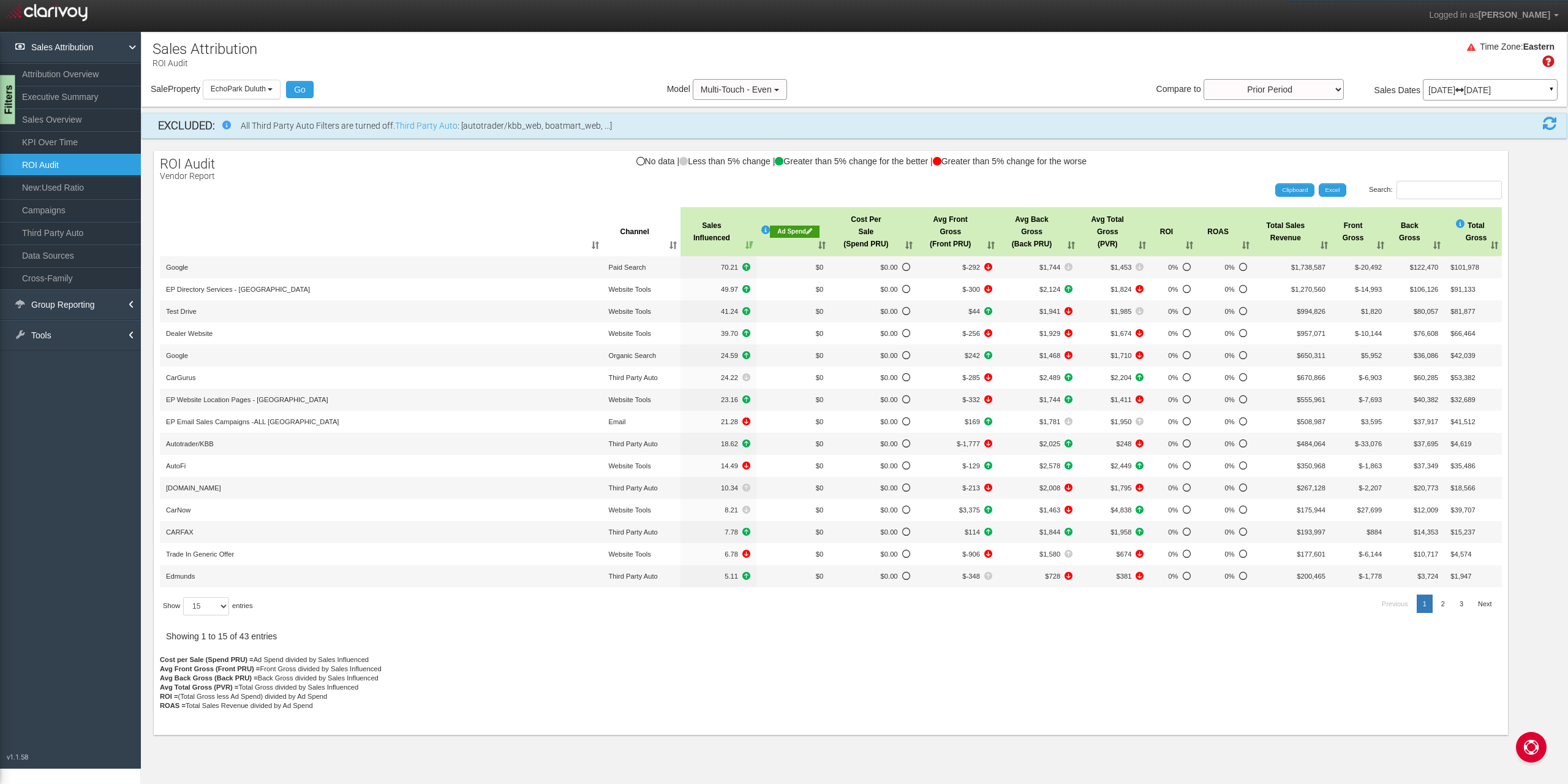
click at [11, 92] on div "Filters" at bounding box center [8, 100] width 15 height 49
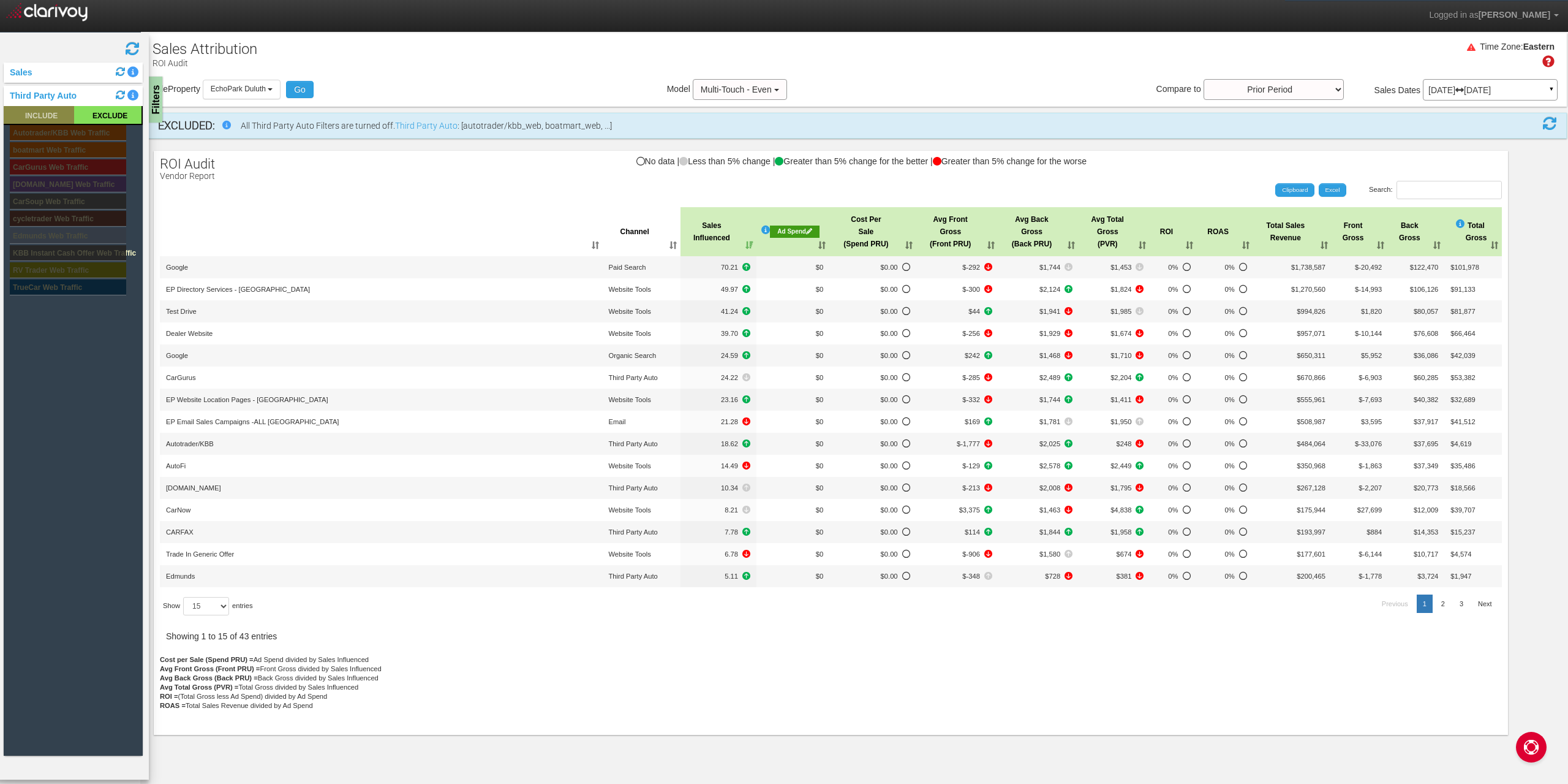
click at [45, 113] on rect at bounding box center [39, 114] width 70 height 18
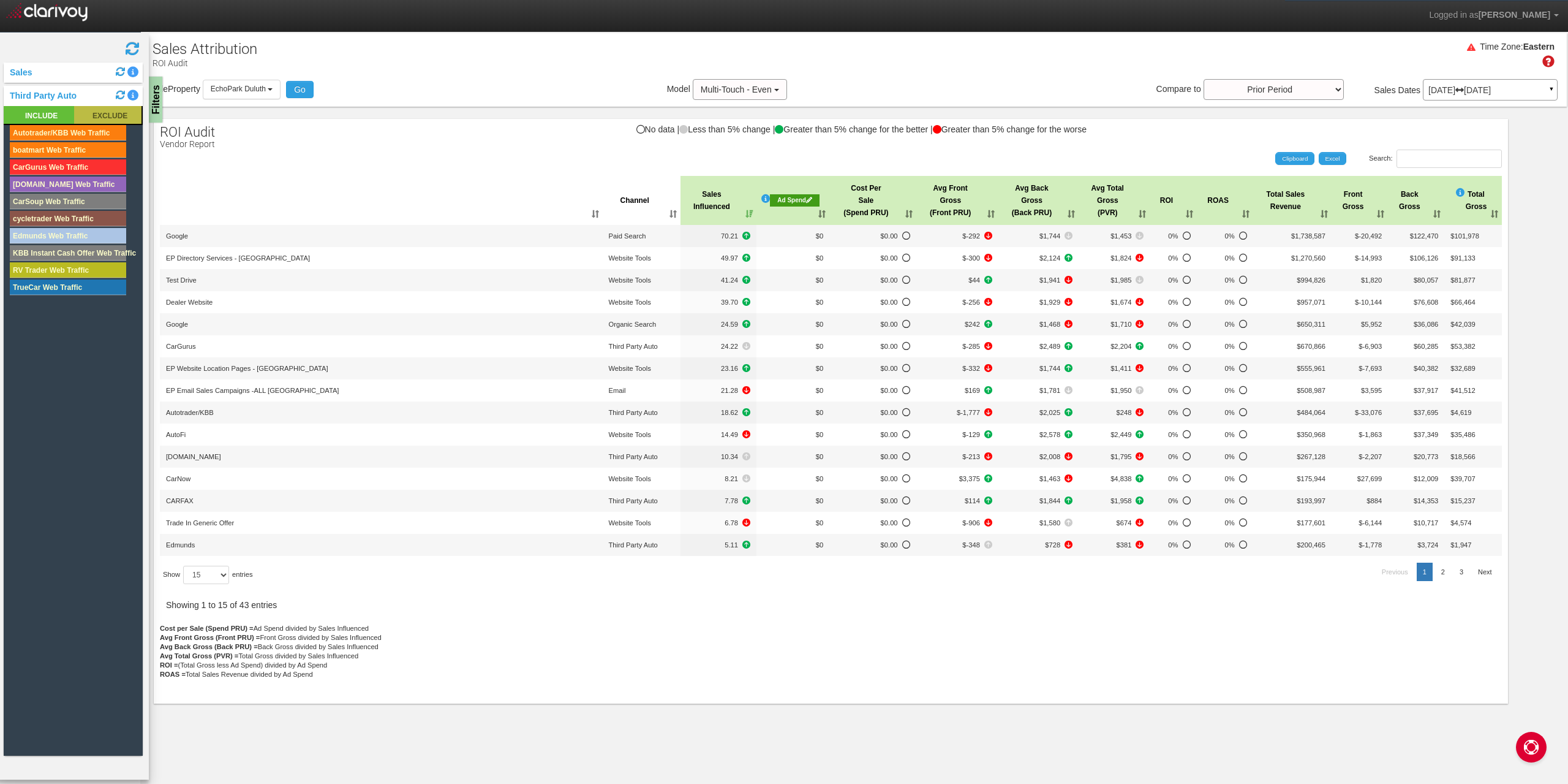
click at [108, 117] on rect at bounding box center [107, 114] width 67 height 18
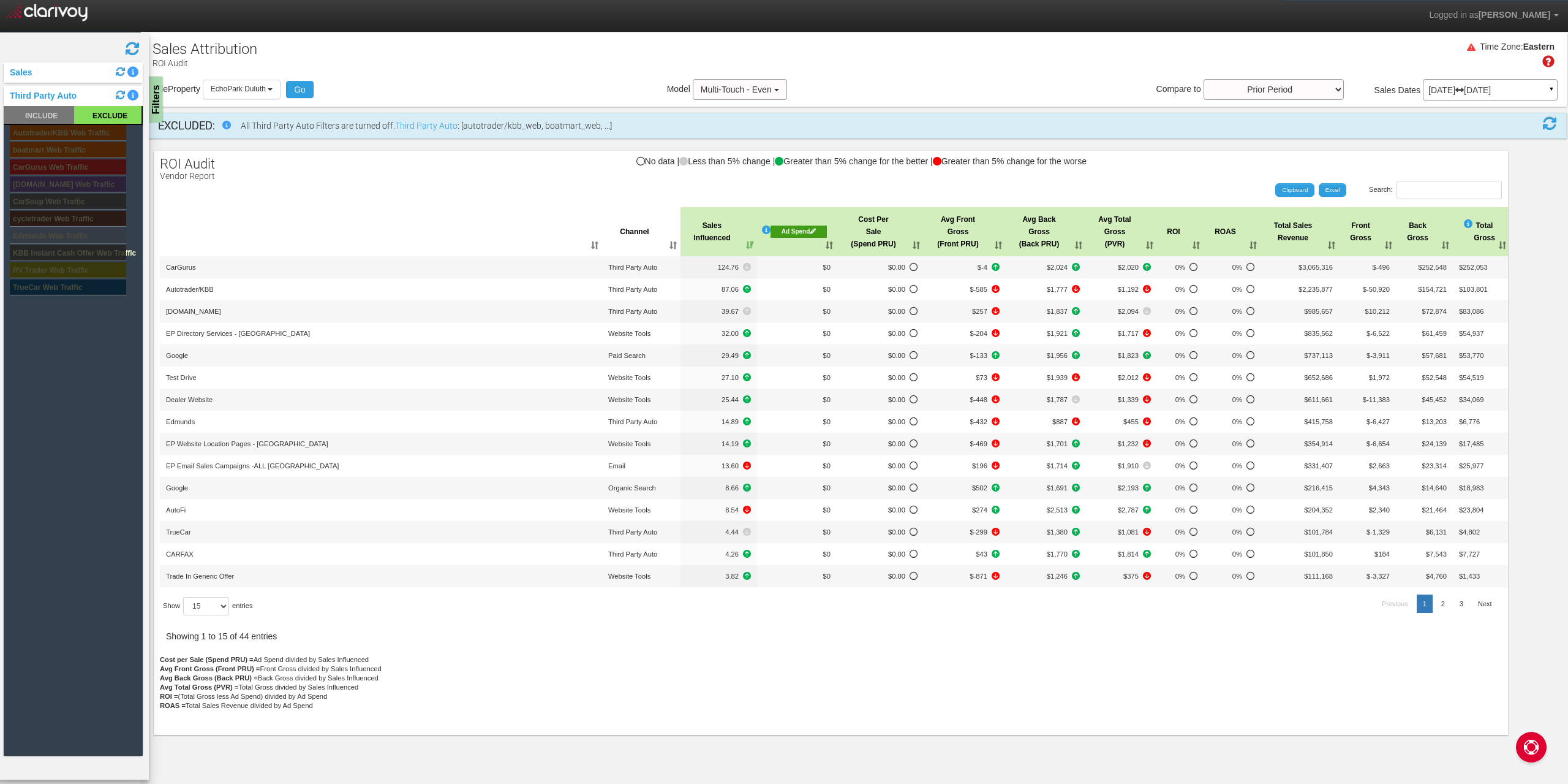
click at [57, 74] on div "Sales" at bounding box center [73, 73] width 139 height 20
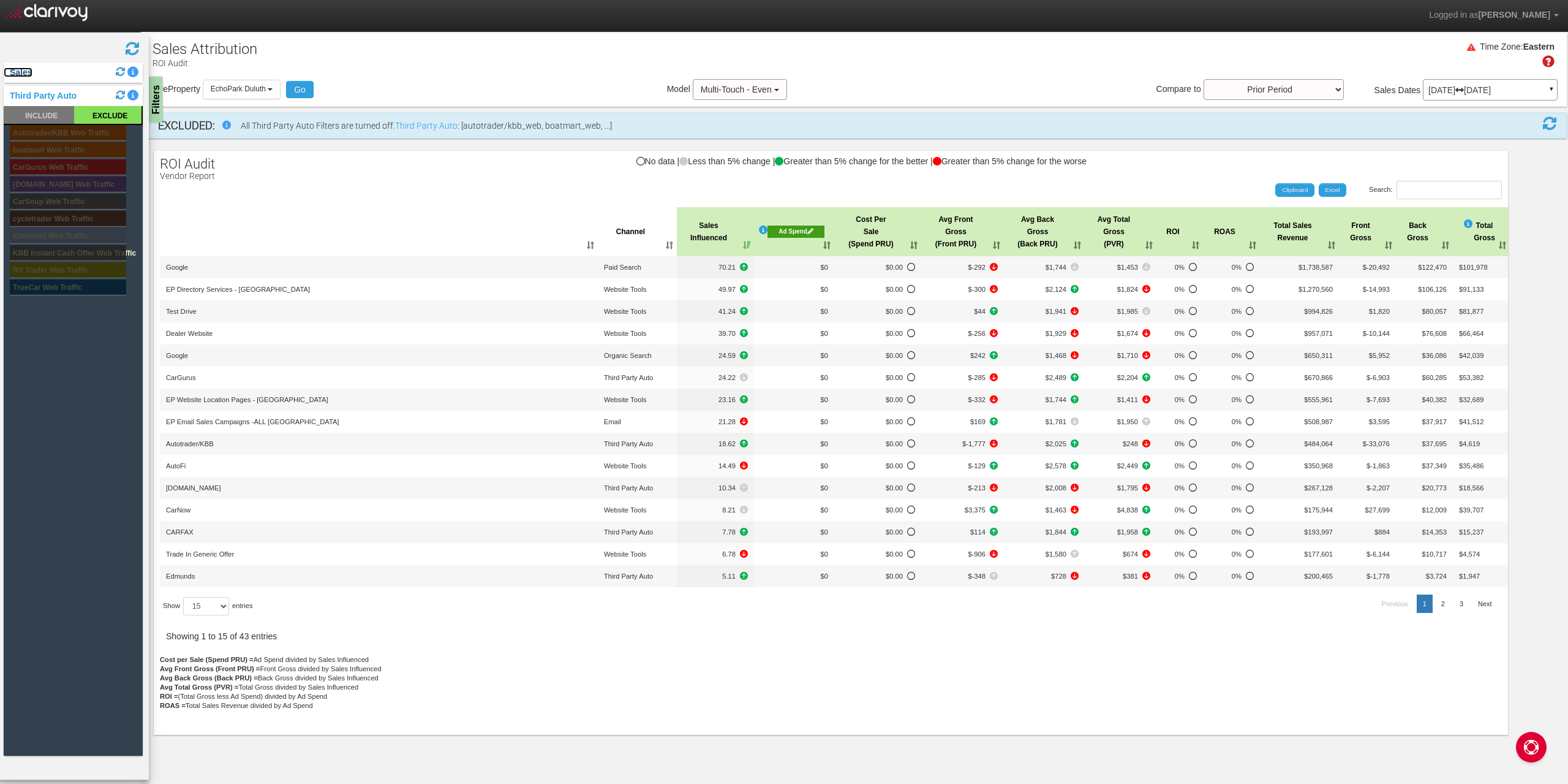
click at [22, 74] on link "Sales" at bounding box center [18, 72] width 28 height 10
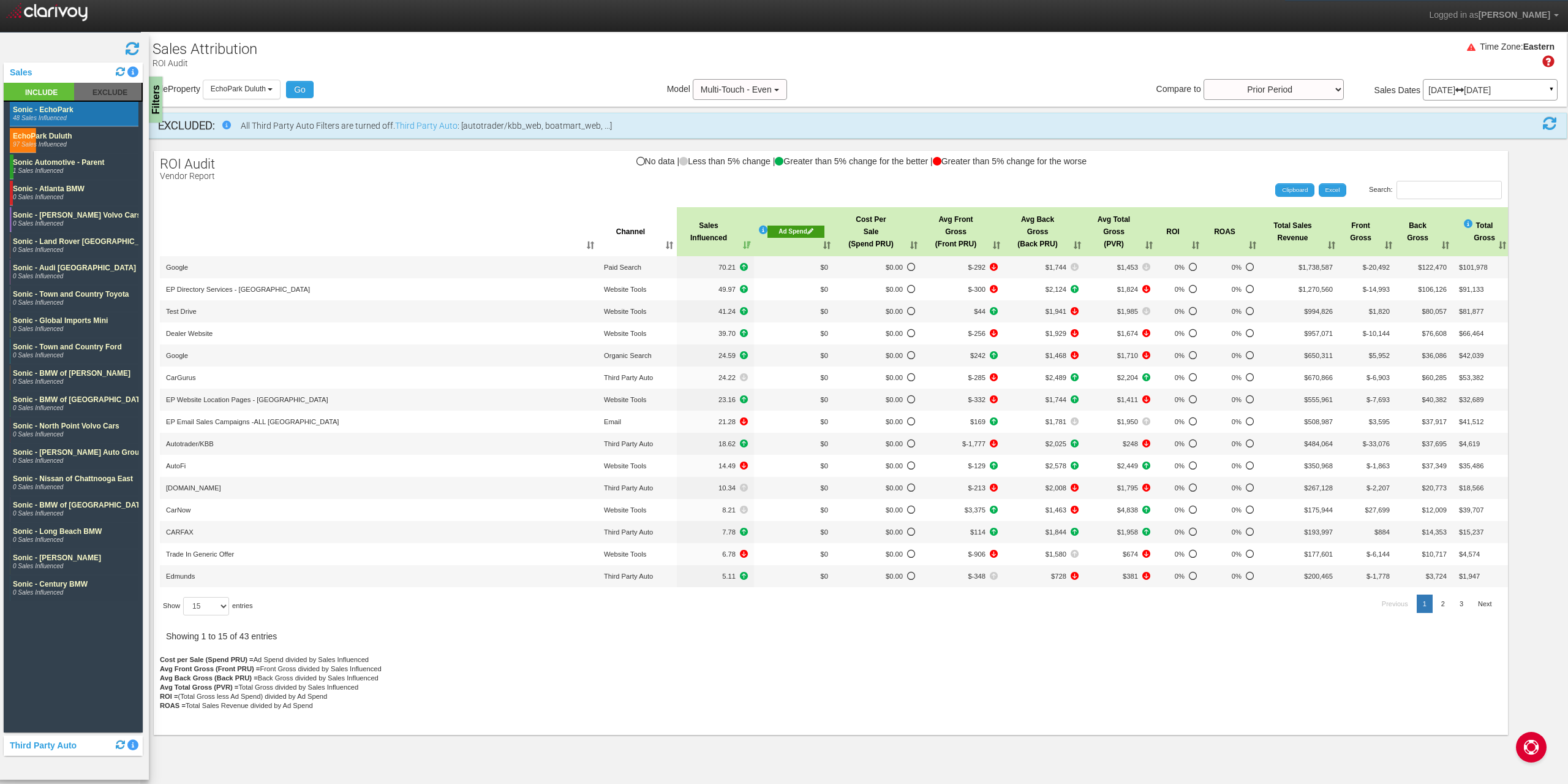
drag, startPoint x: 83, startPoint y: 80, endPoint x: 70, endPoint y: 72, distance: 15.3
click at [76, 79] on div "Sales" at bounding box center [73, 73] width 139 height 20
click at [85, 70] on div "Sales" at bounding box center [73, 73] width 139 height 20
click at [27, 74] on link "Sales" at bounding box center [18, 72] width 28 height 10
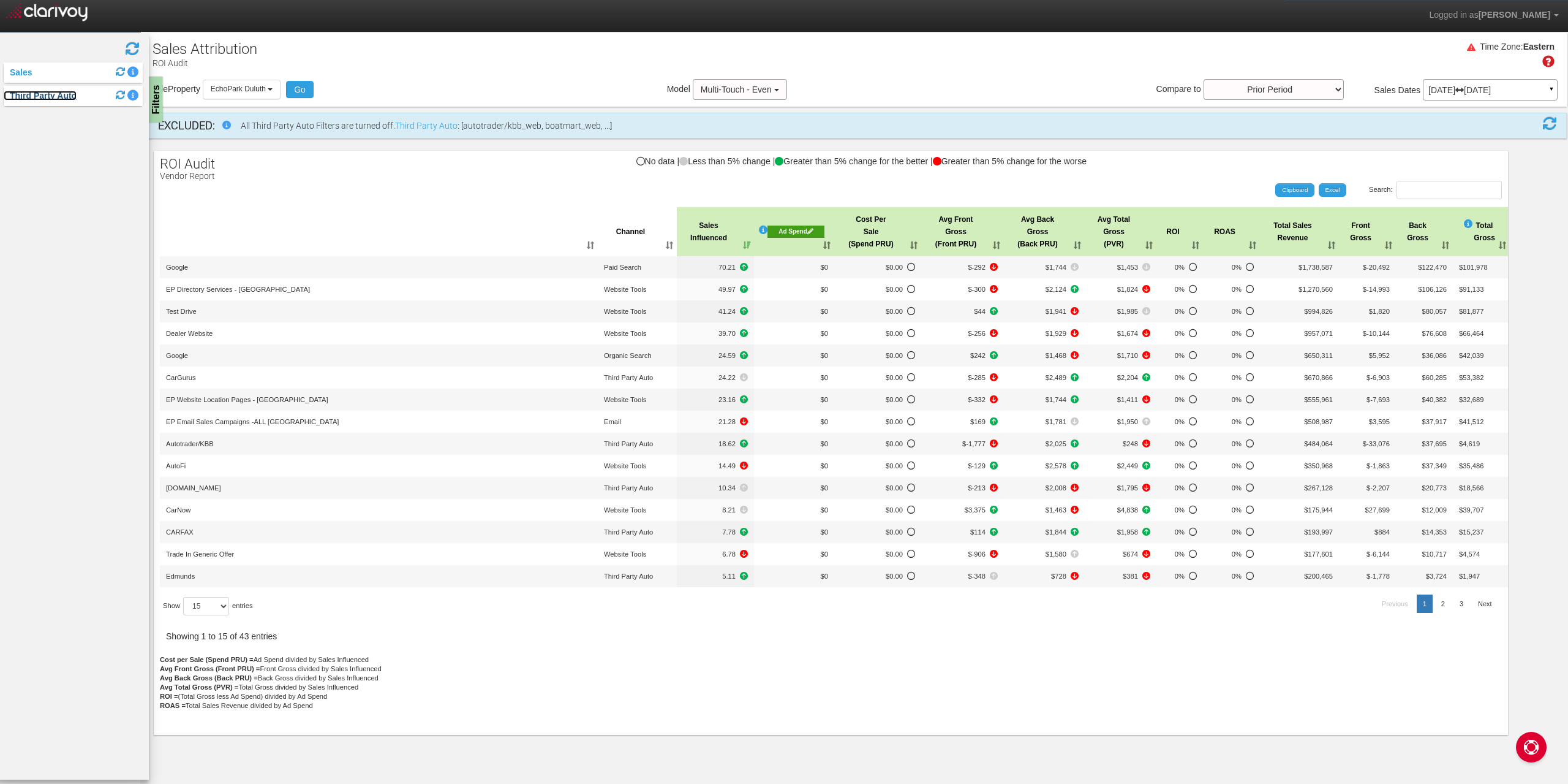
click at [67, 93] on link "Third Party Auto" at bounding box center [39, 96] width 73 height 10
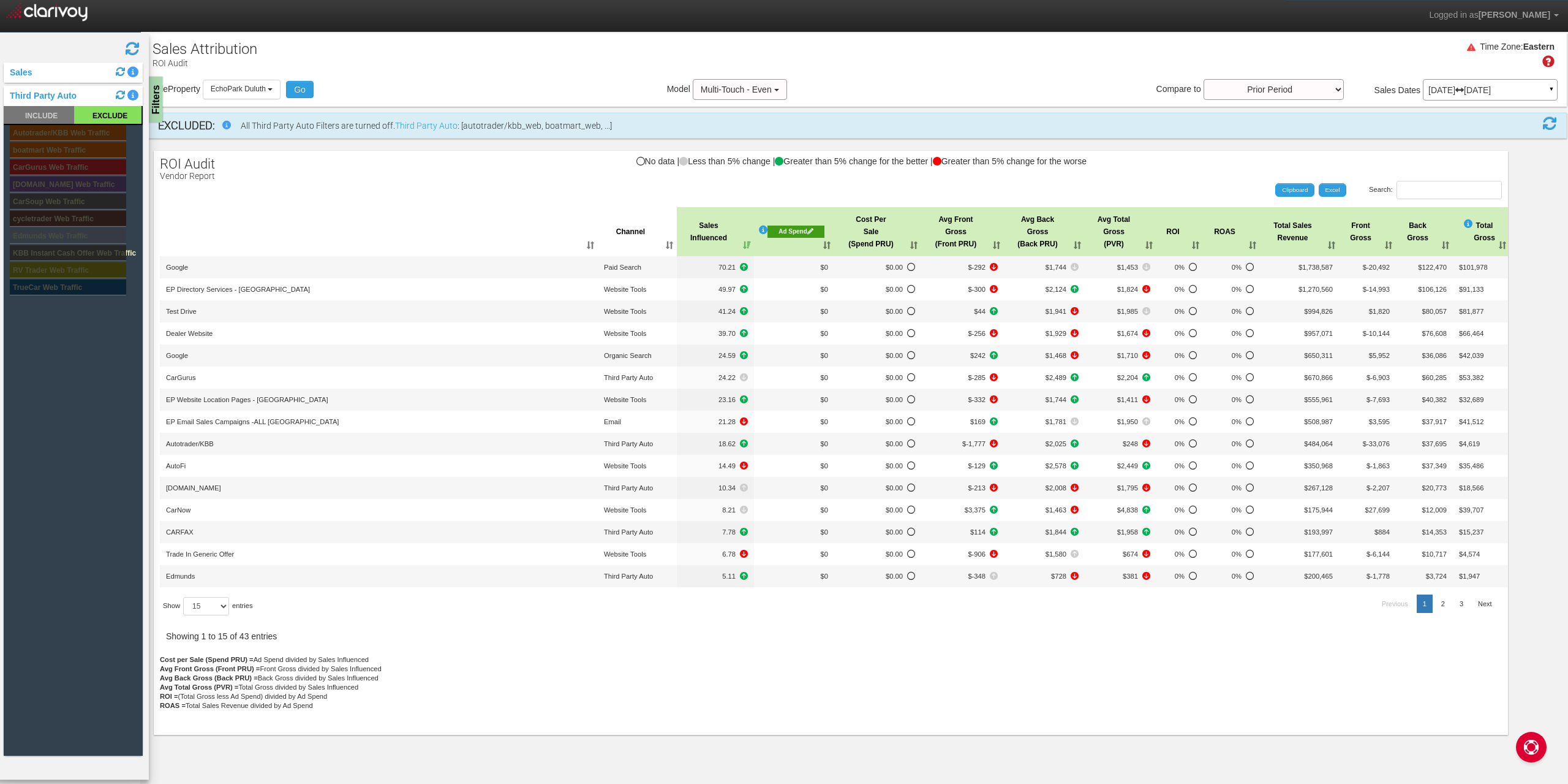
drag, startPoint x: 511, startPoint y: 78, endPoint x: 501, endPoint y: 83, distance: 11.2
click at [510, 80] on div "Time Zone: Eastern Sale Property Loading EchoPark Duluth EchoPark North Houston…" at bounding box center [854, 70] width 1425 height 74
click at [1175, 67] on div "Time Zone: Eastern" at bounding box center [854, 59] width 1425 height 39
click at [154, 94] on div "Filters" at bounding box center [157, 100] width 15 height 49
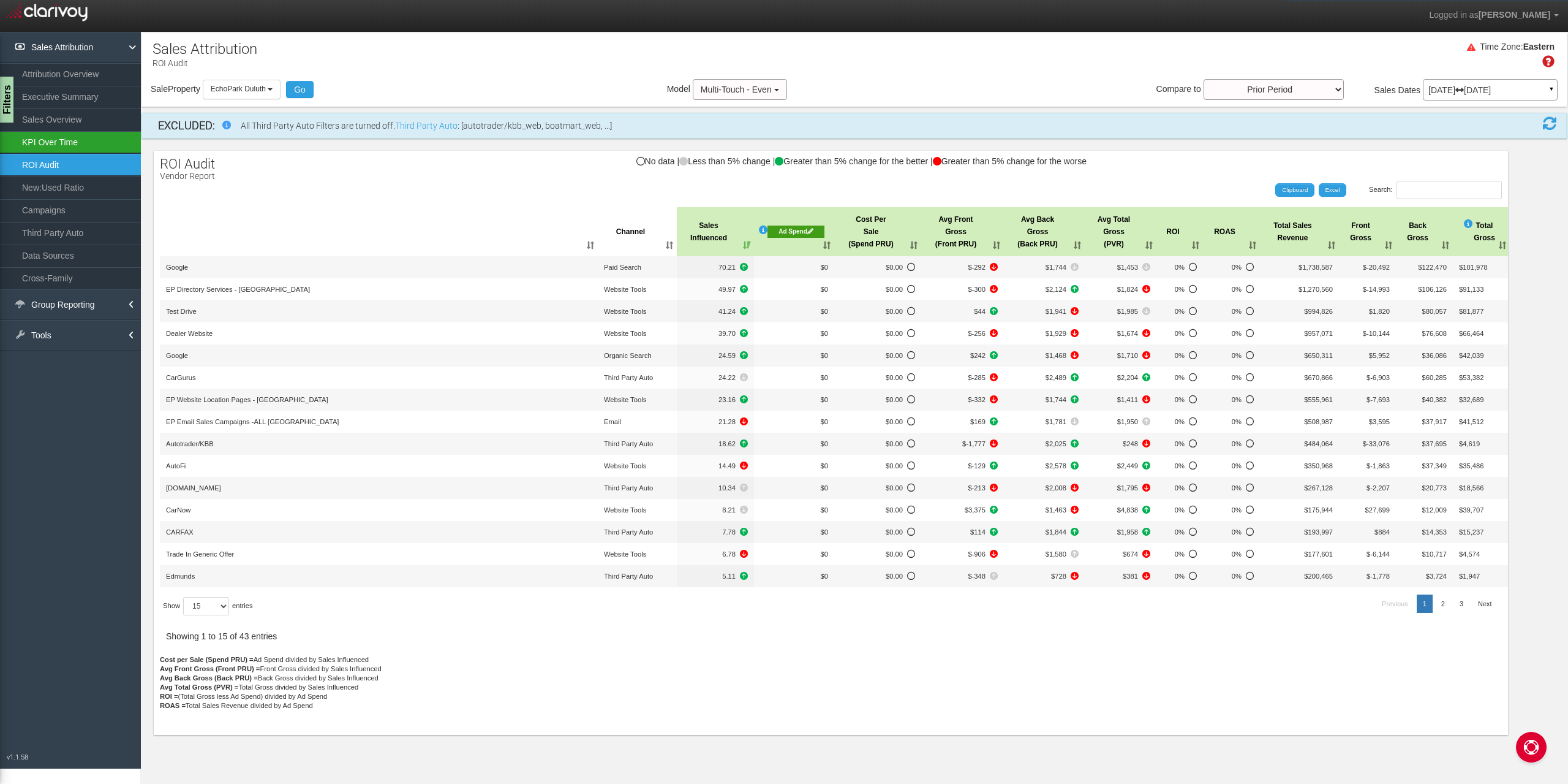
click at [67, 144] on link "KPI Over Time" at bounding box center [70, 142] width 141 height 22
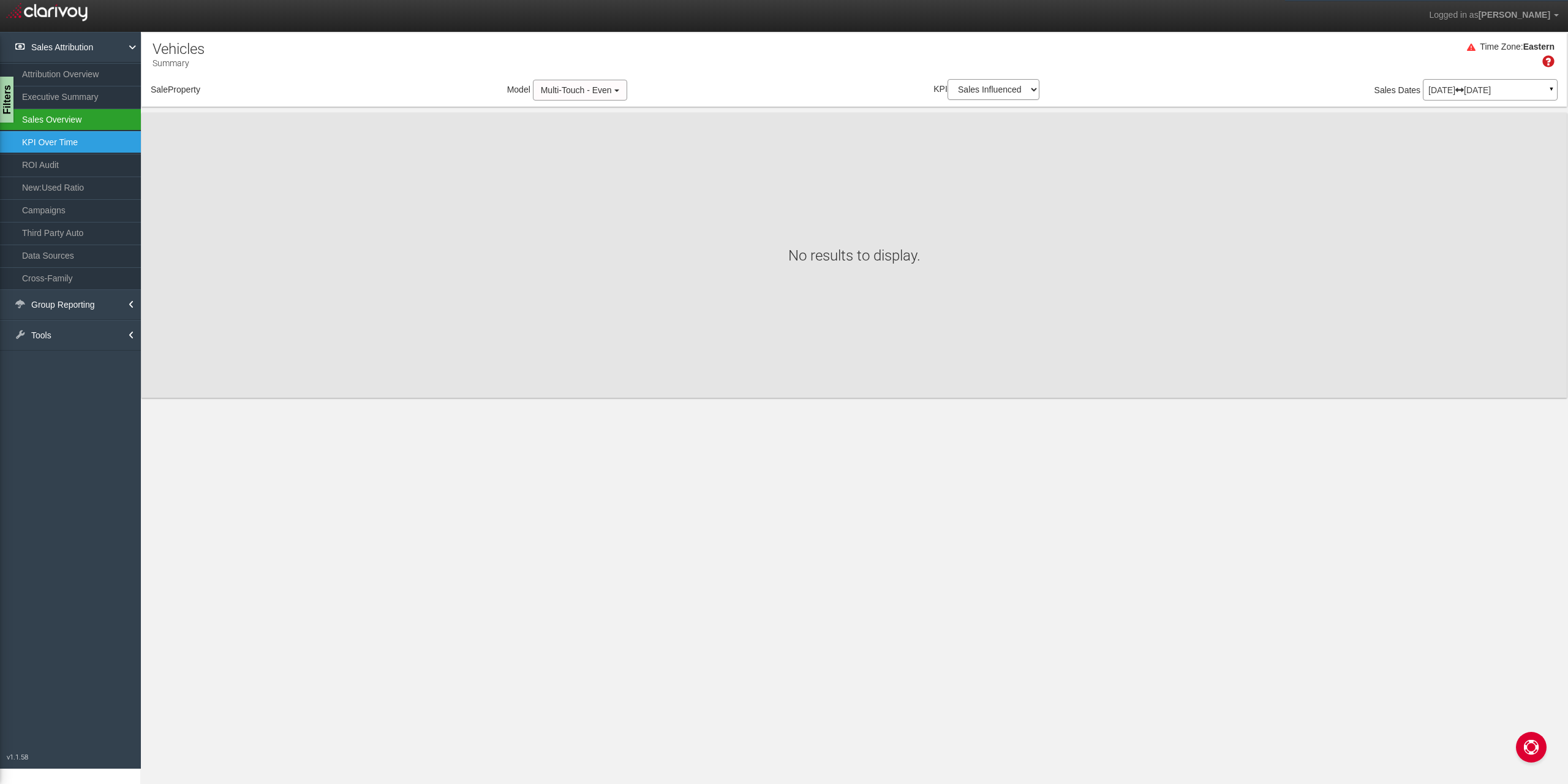
click at [66, 120] on link "Sales Overview" at bounding box center [70, 119] width 141 height 22
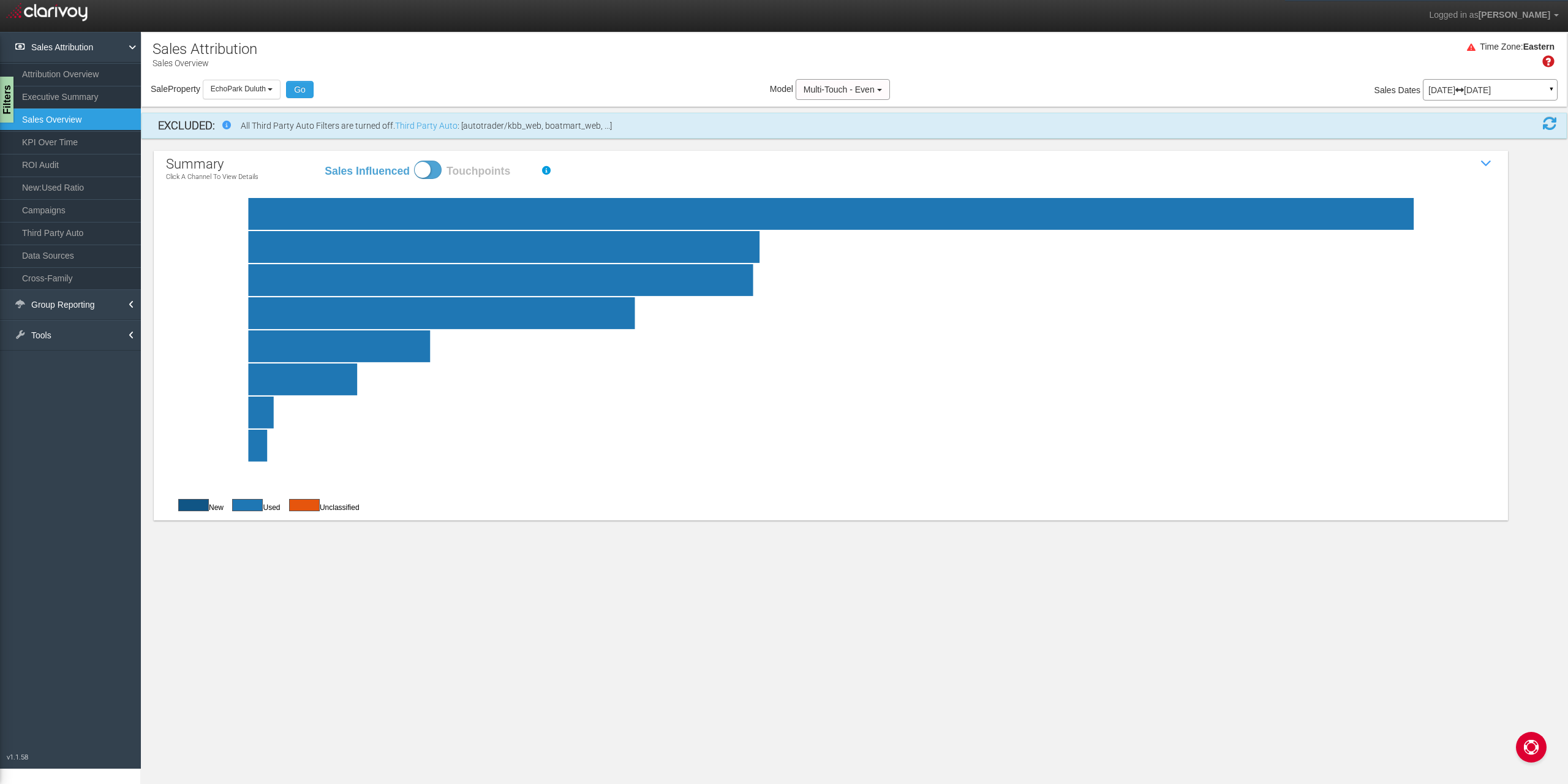
click at [196, 246] on icon "website tools Interaction (form fills, calls to action, chats, etc.) on the dea…" at bounding box center [831, 338] width 1329 height 306
click at [195, 246] on icon "website tools Interaction (form fills, calls to action, chats, etc.) on the dea…" at bounding box center [831, 338] width 1329 height 306
click at [192, 247] on icon "website tools Interaction (form fills, calls to action, chats, etc.) on the dea…" at bounding box center [831, 338] width 1329 height 306
click rect "paid search Paid advertising engagement via search engine marketing (SEM) campa…"
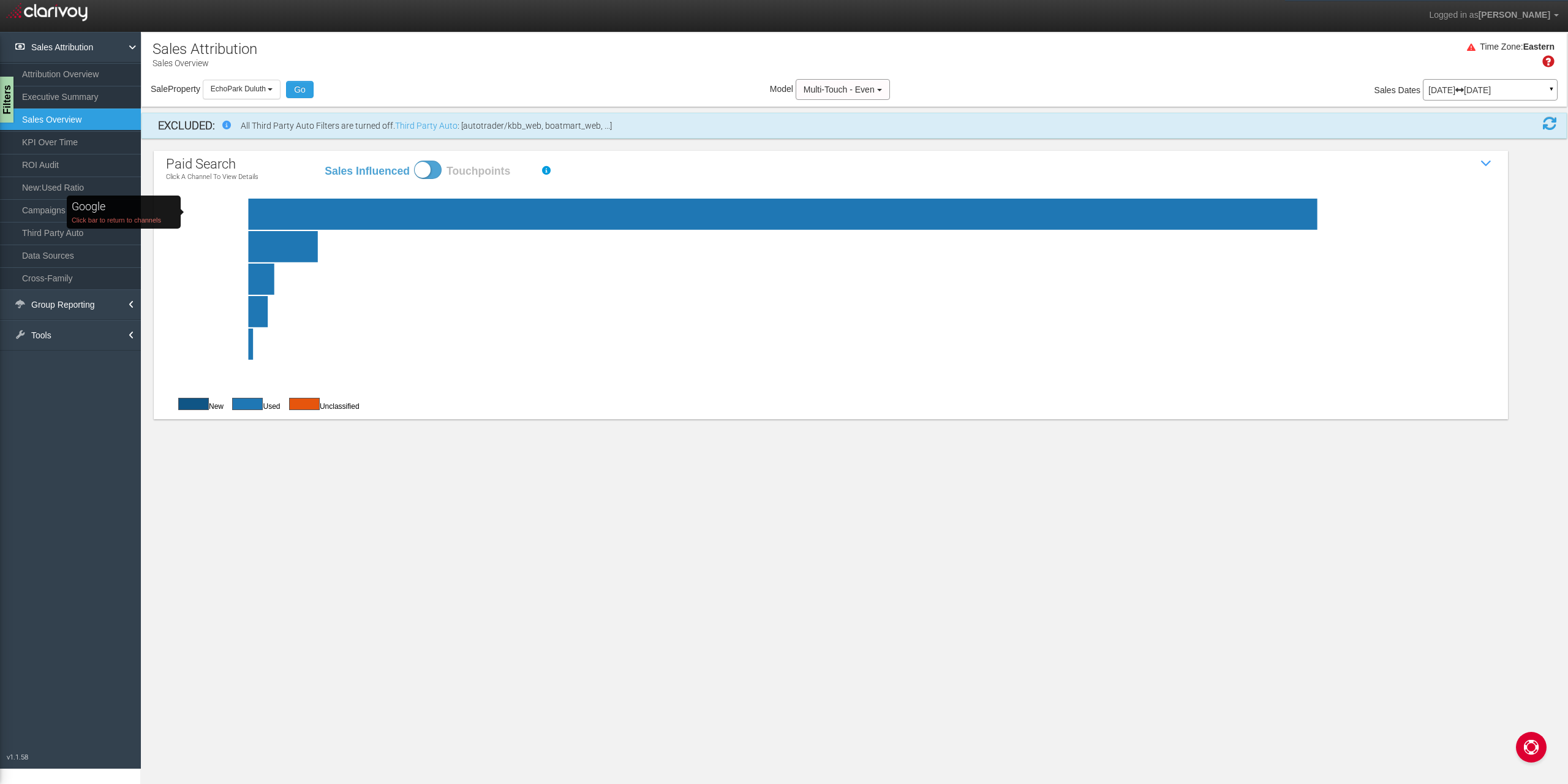
click at [225, 212] on rect "Google Click bar to return to channels" at bounding box center [268, 214] width 147 height 31
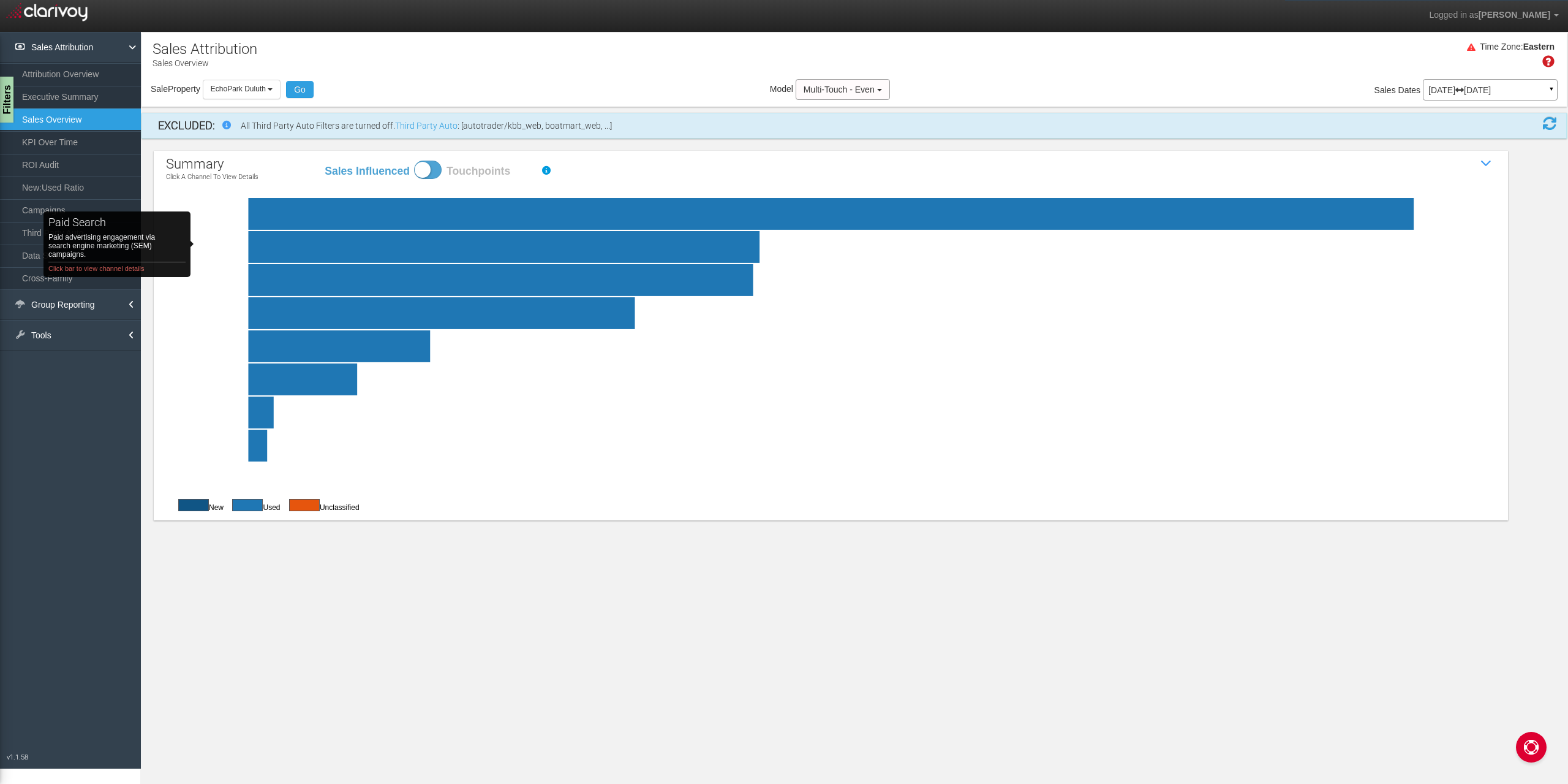
click rect "paid search Paid advertising engagement via search engine marketing (SEM) campa…"
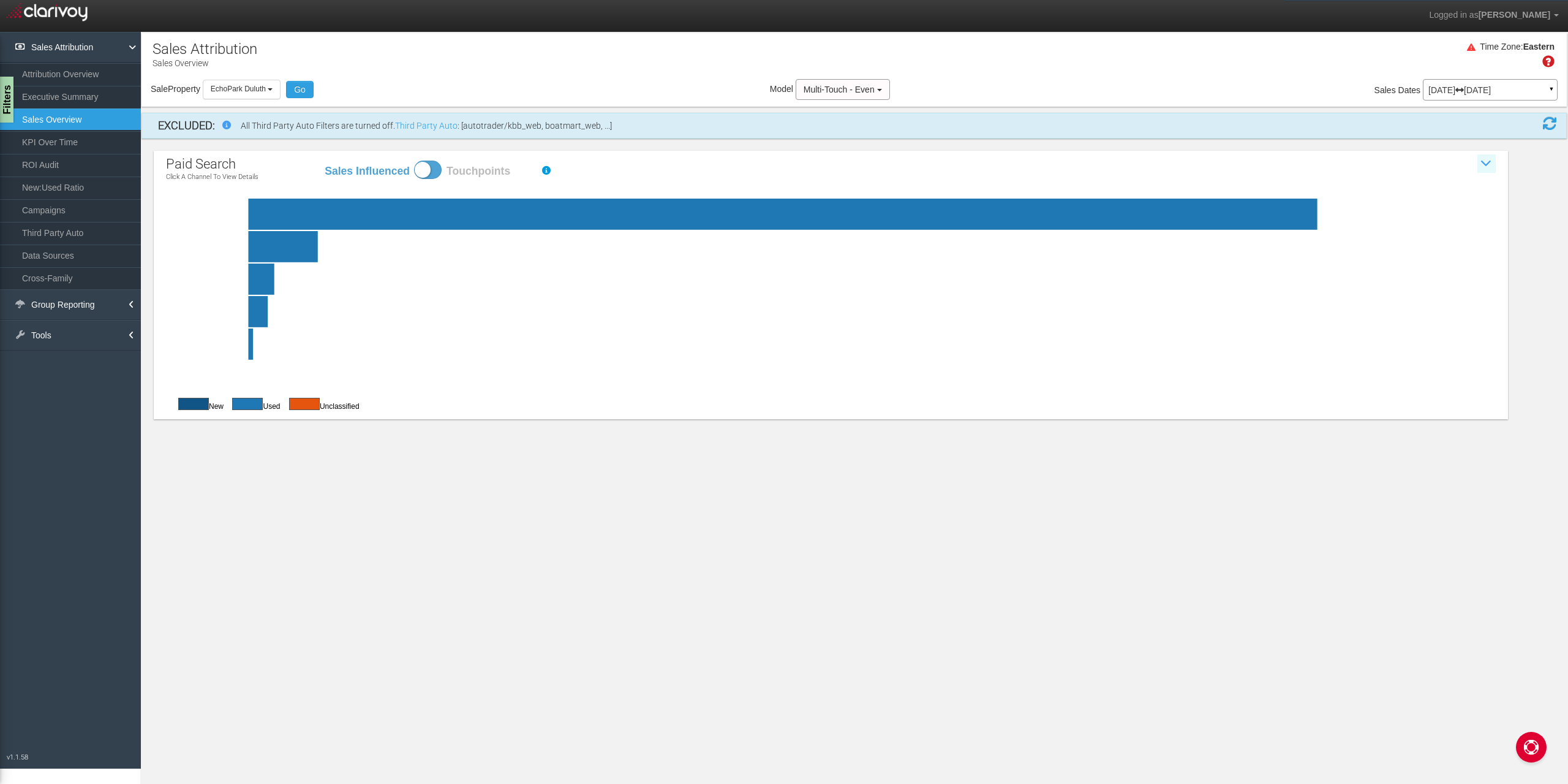
click at [1175, 164] on icon at bounding box center [1487, 164] width 18 height 18
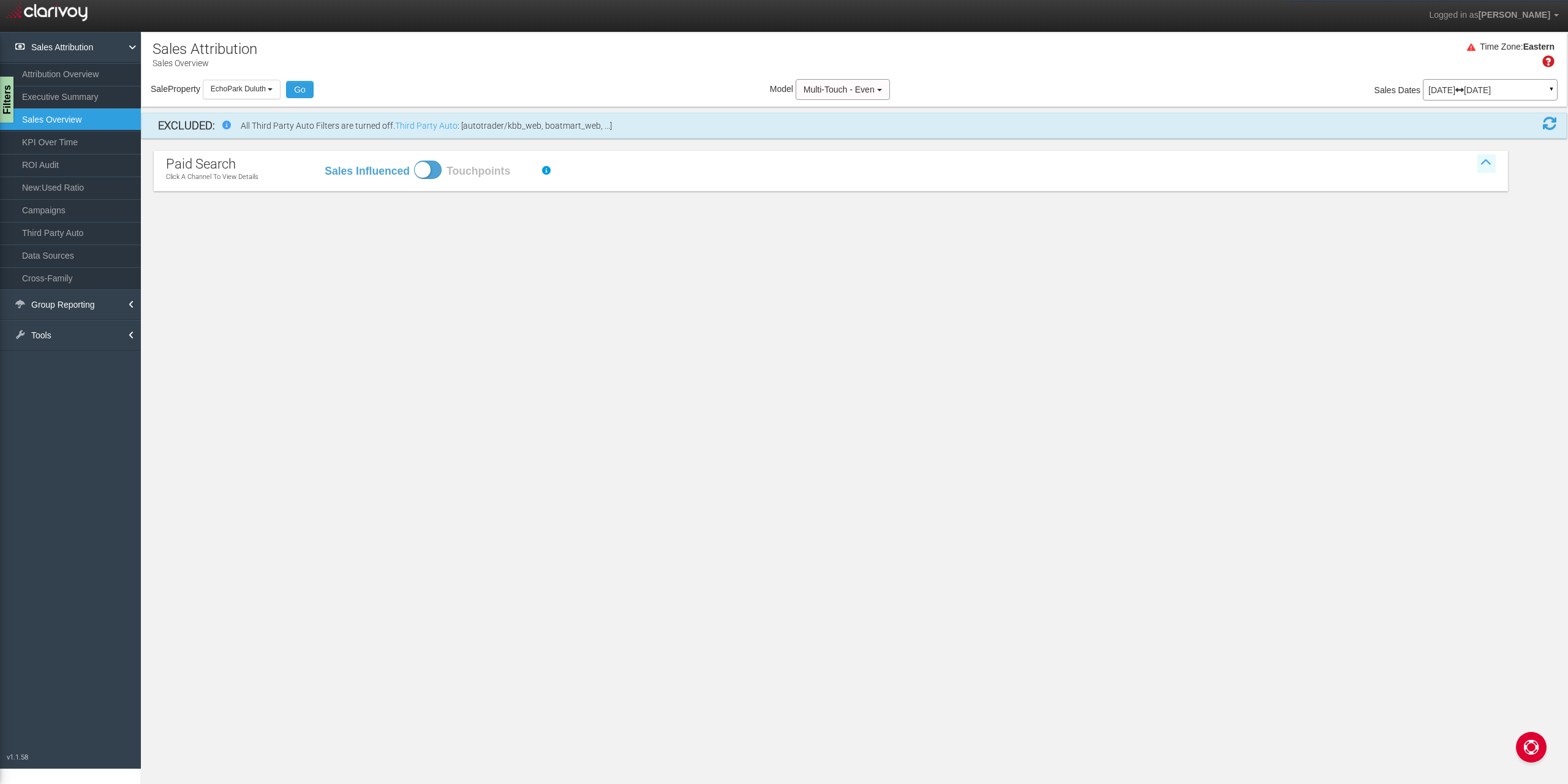
click at [1175, 164] on icon at bounding box center [1487, 164] width 18 height 18
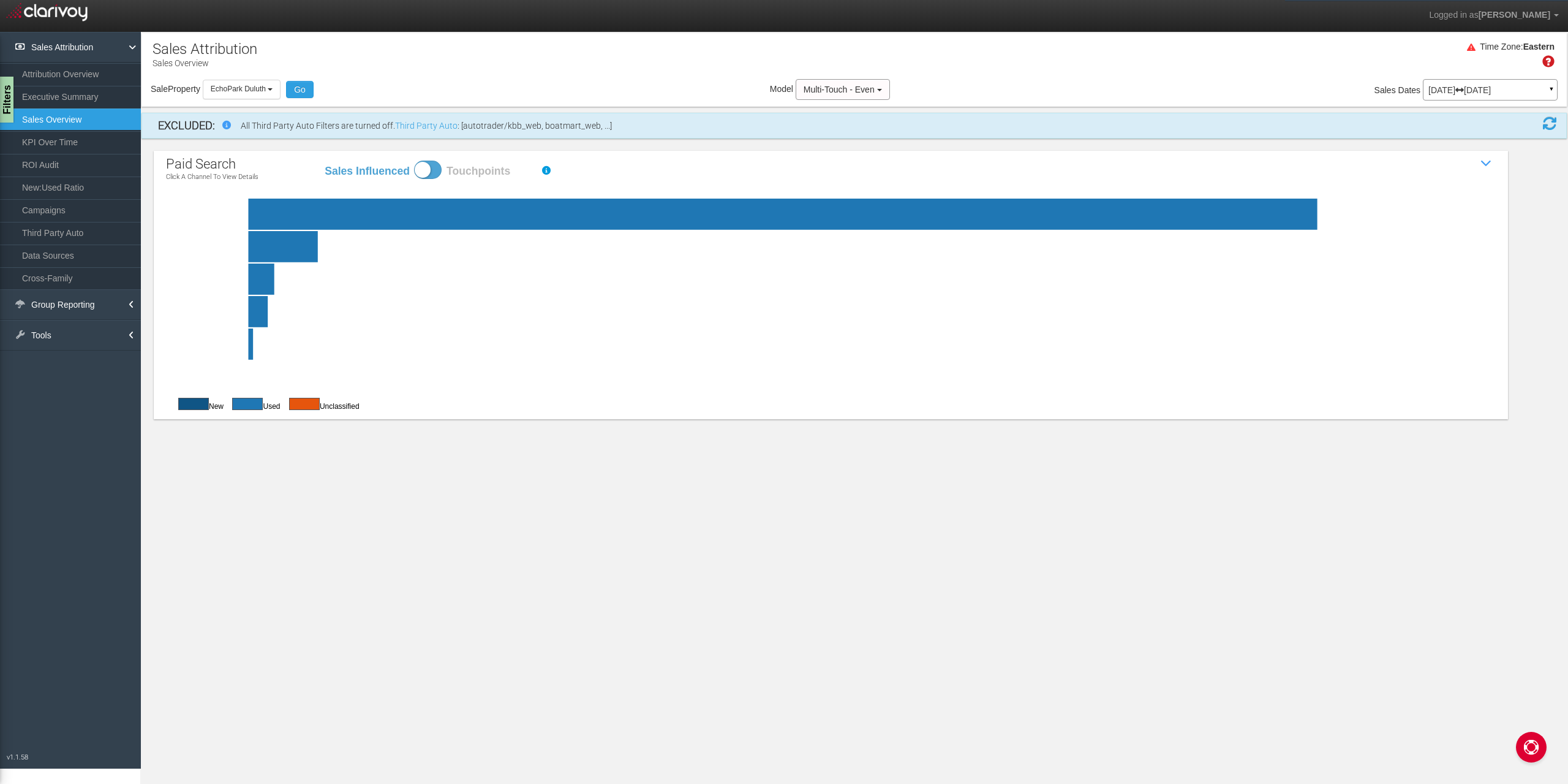
click at [290, 563] on section "Sales Attribution Sales Overview Filters Vehicle Types INCLUDE EXCLUDE used 314…" at bounding box center [853, 423] width 1427 height 784
click at [63, 101] on link "Executive Summary" at bounding box center [70, 96] width 141 height 22
